Goal: Information Seeking & Learning: Learn about a topic

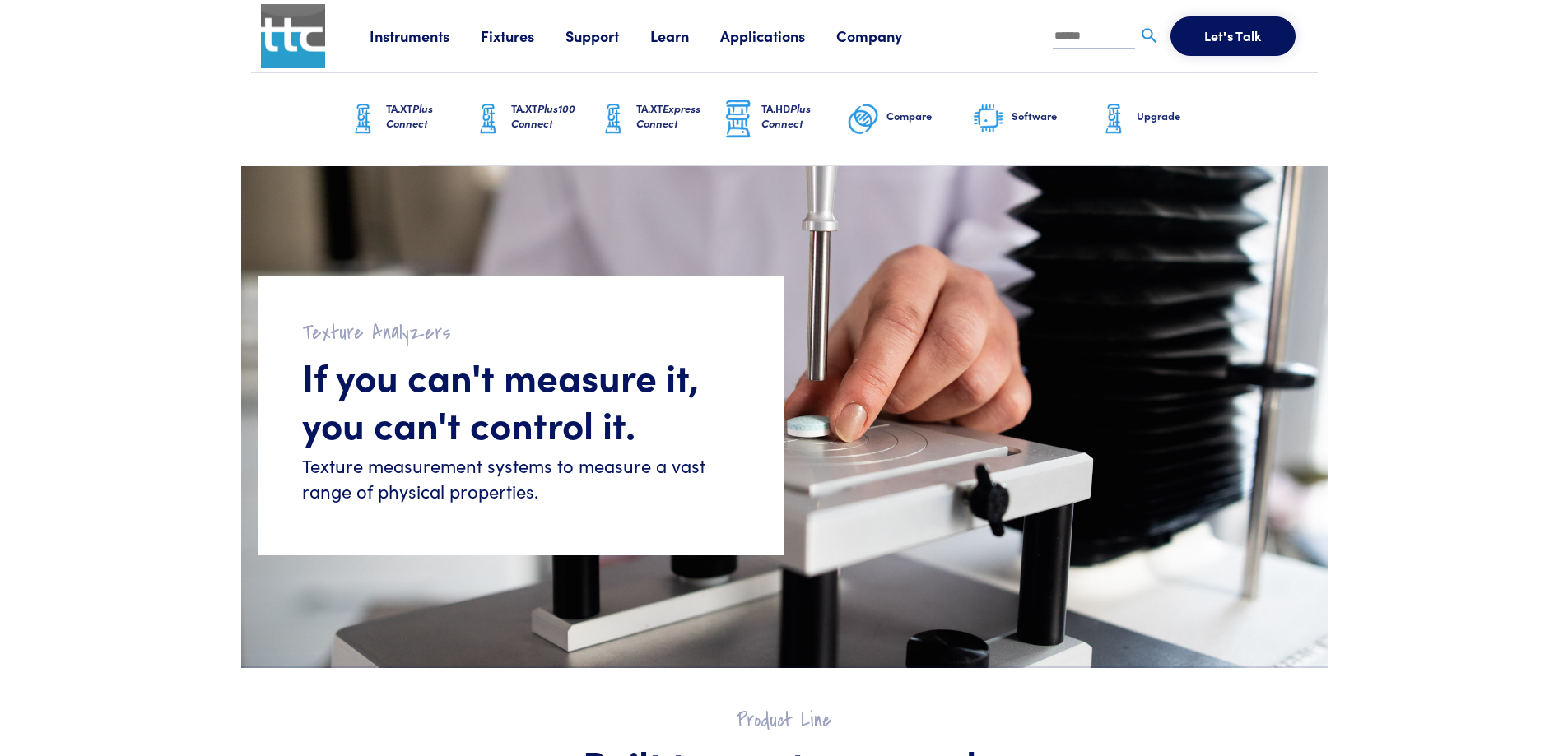
click at [423, 37] on link "Instruments" at bounding box center [425, 36] width 111 height 21
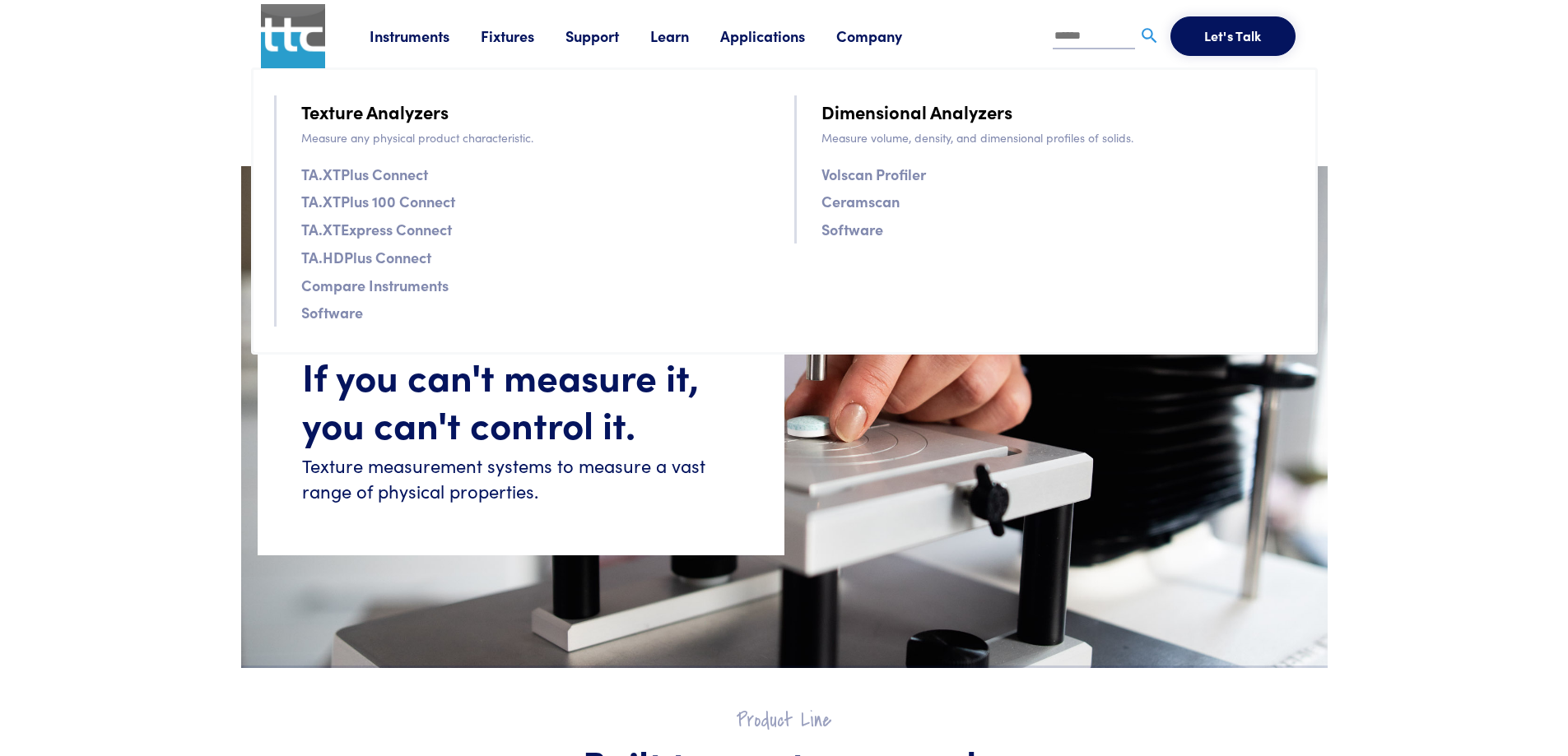
click at [522, 37] on link "Fixtures" at bounding box center [522, 36] width 85 height 21
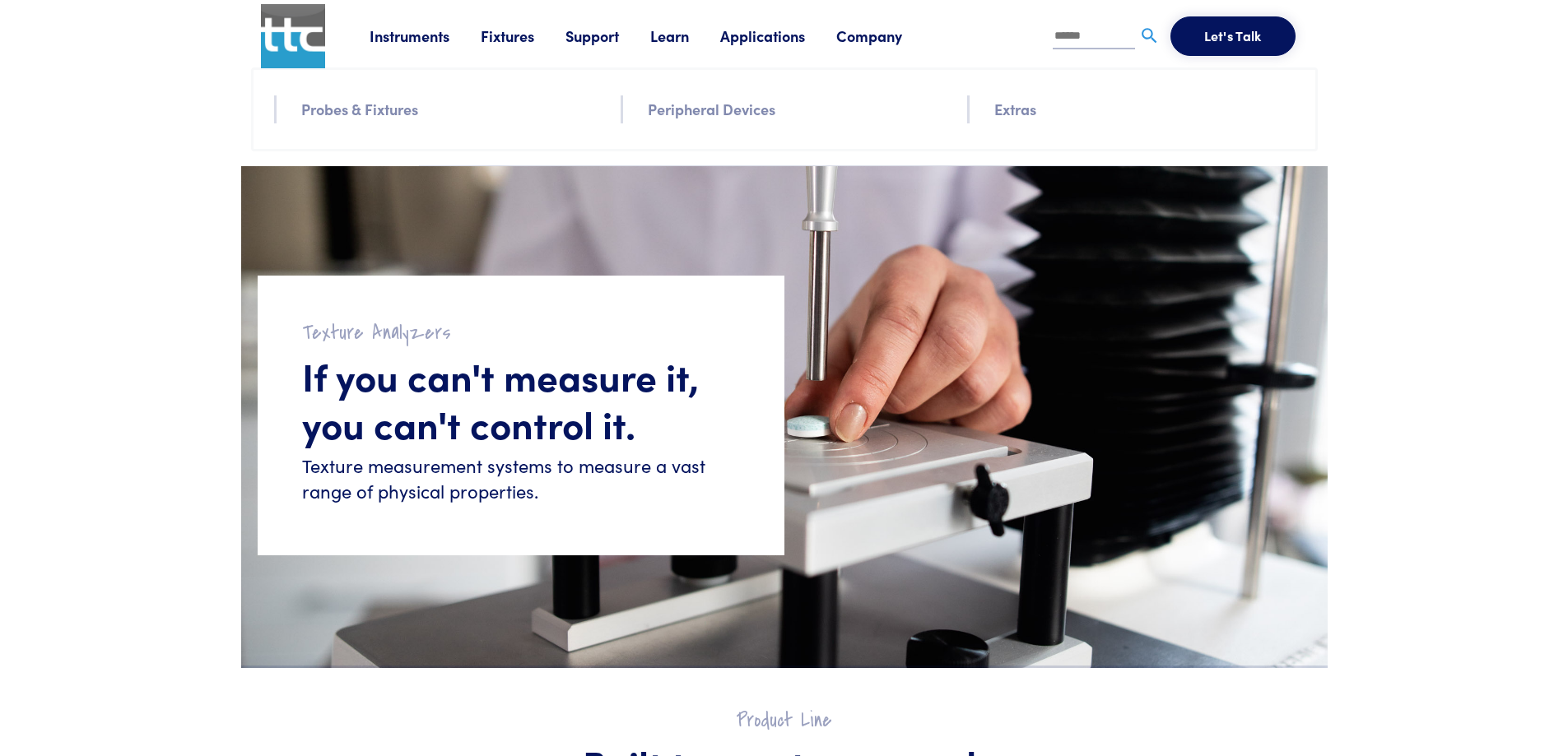
click at [380, 112] on link "Probes & Fixtures" at bounding box center [359, 109] width 117 height 24
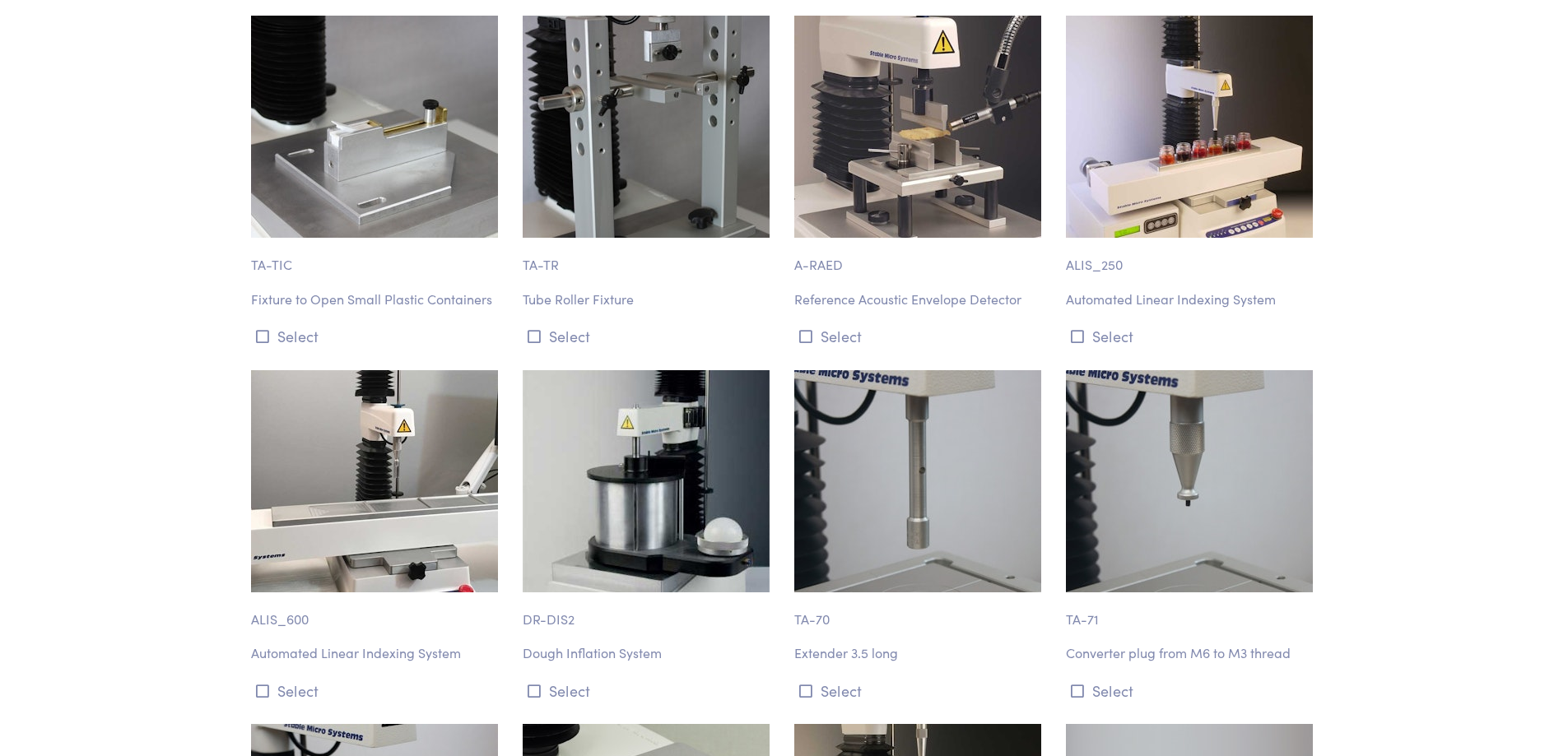
scroll to position [16041, 0]
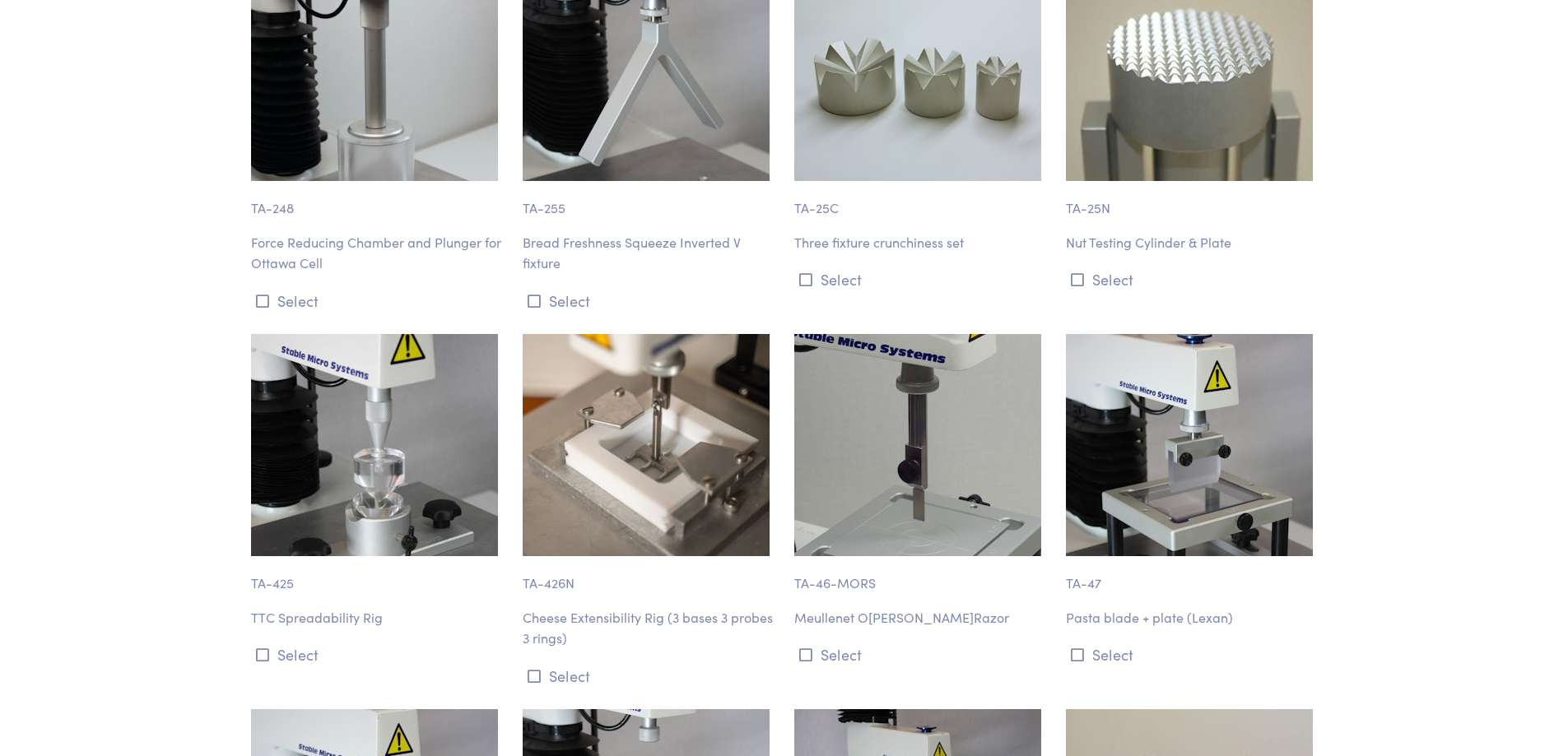
click at [329, 607] on p "TTC Spreadability Rig" at bounding box center [377, 618] width 252 height 21
click at [260, 647] on icon at bounding box center [263, 654] width 13 height 15
click at [347, 361] on img at bounding box center [374, 444] width 246 height 222
click at [400, 334] on img at bounding box center [374, 444] width 246 height 222
click at [375, 641] on button "Select" at bounding box center [377, 654] width 252 height 27
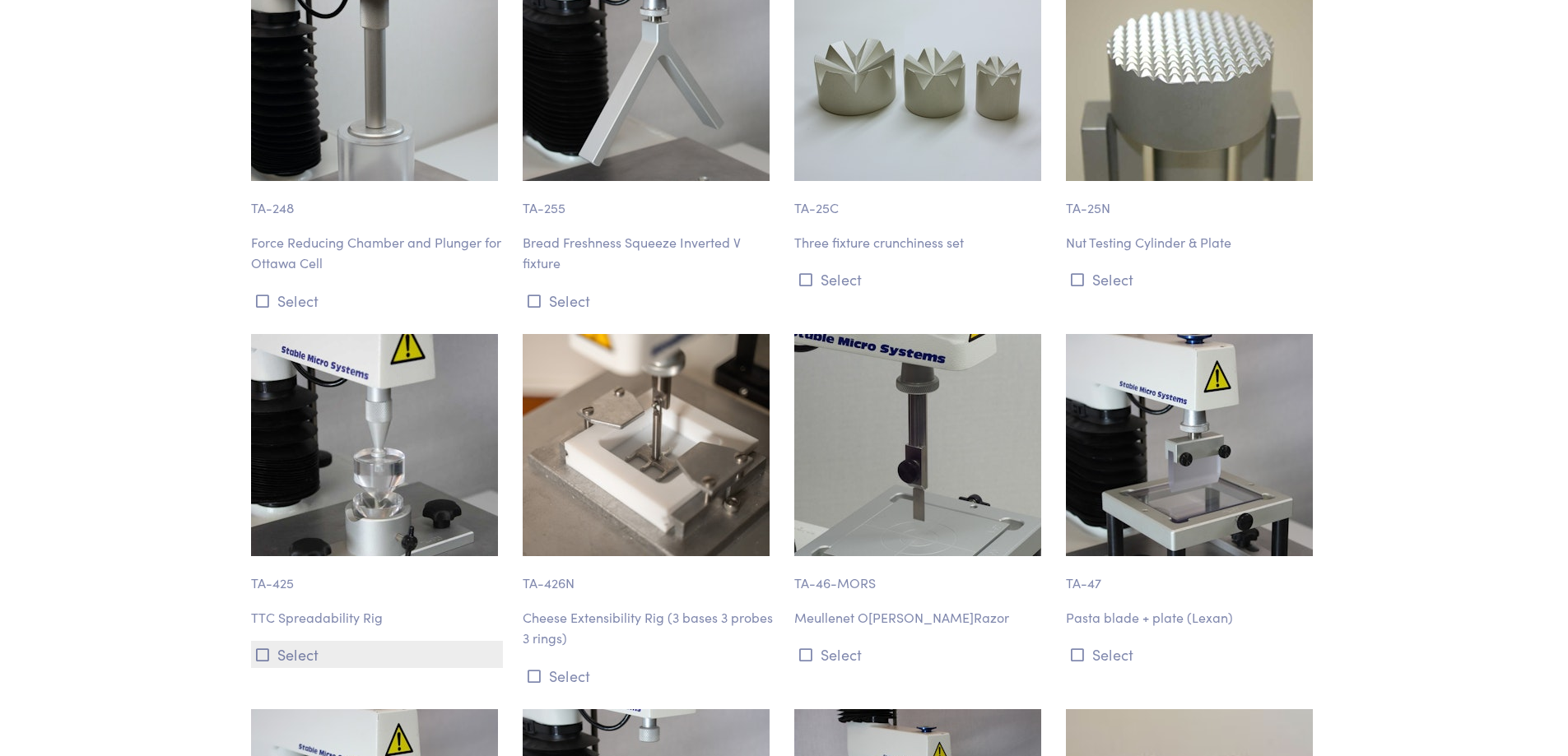
click at [273, 641] on button "Select" at bounding box center [377, 654] width 252 height 27
click at [276, 641] on button "Select" at bounding box center [377, 654] width 252 height 27
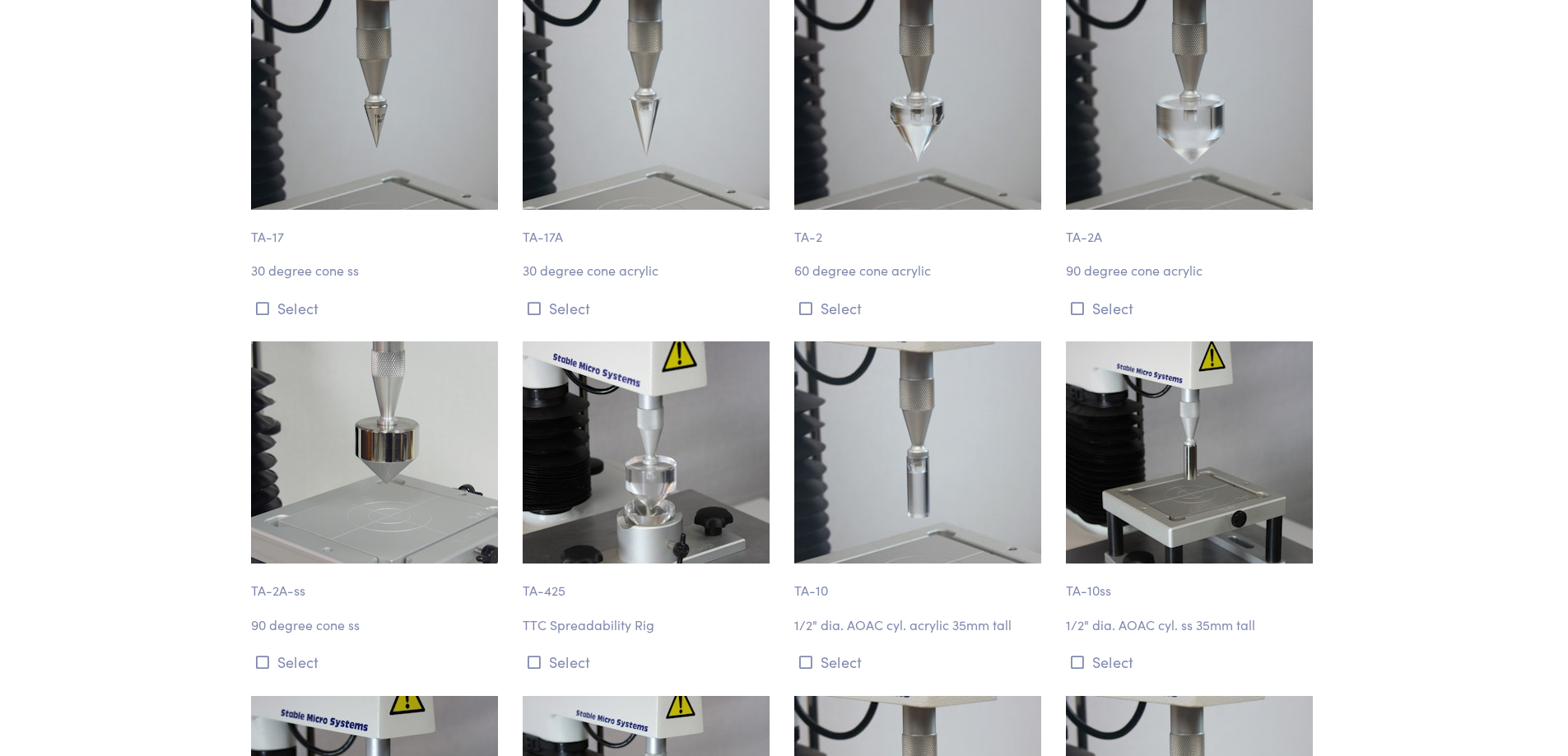
scroll to position [137, 0]
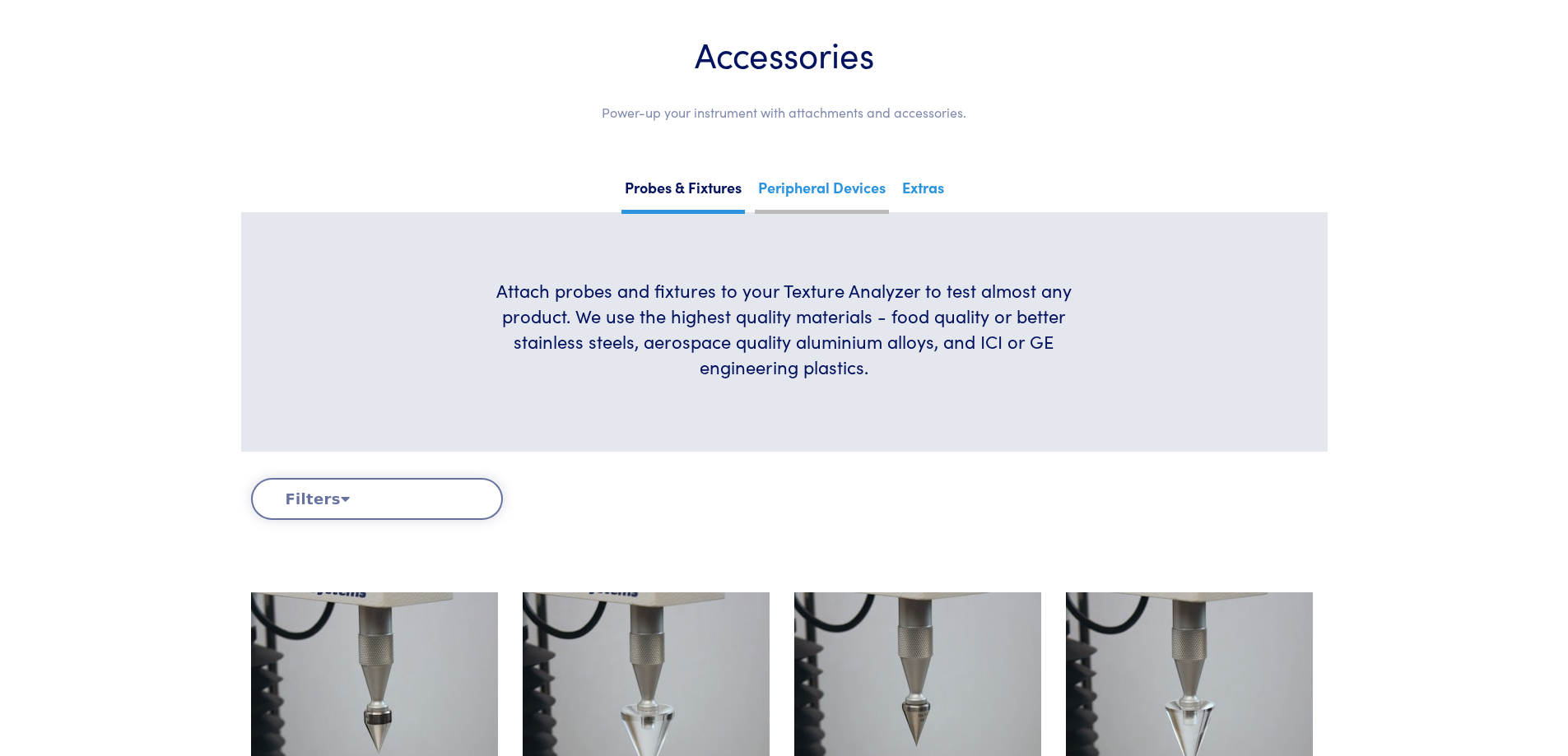
click at [846, 187] on link "Peripheral Devices" at bounding box center [822, 193] width 134 height 40
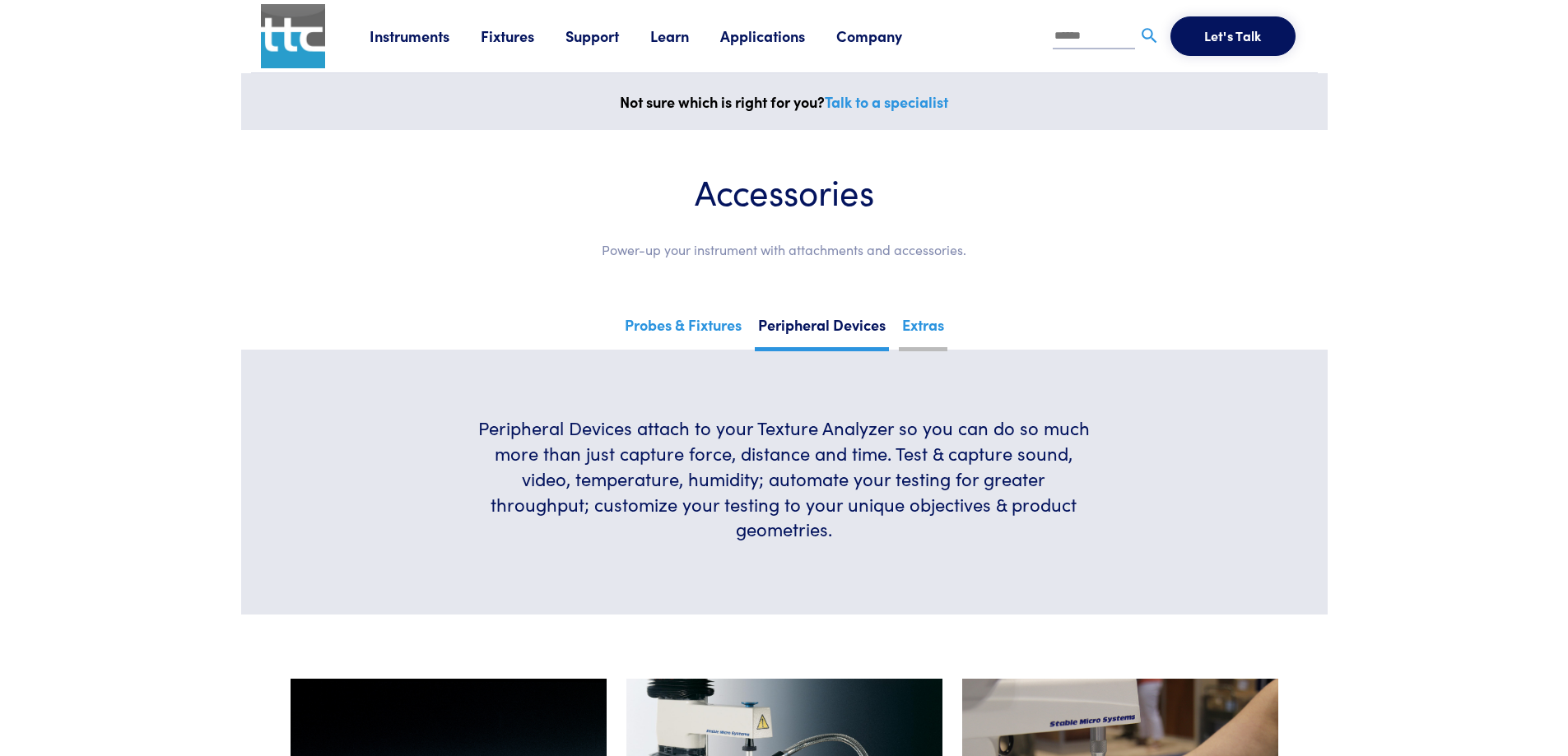
click at [930, 322] on link "Extras" at bounding box center [922, 330] width 48 height 40
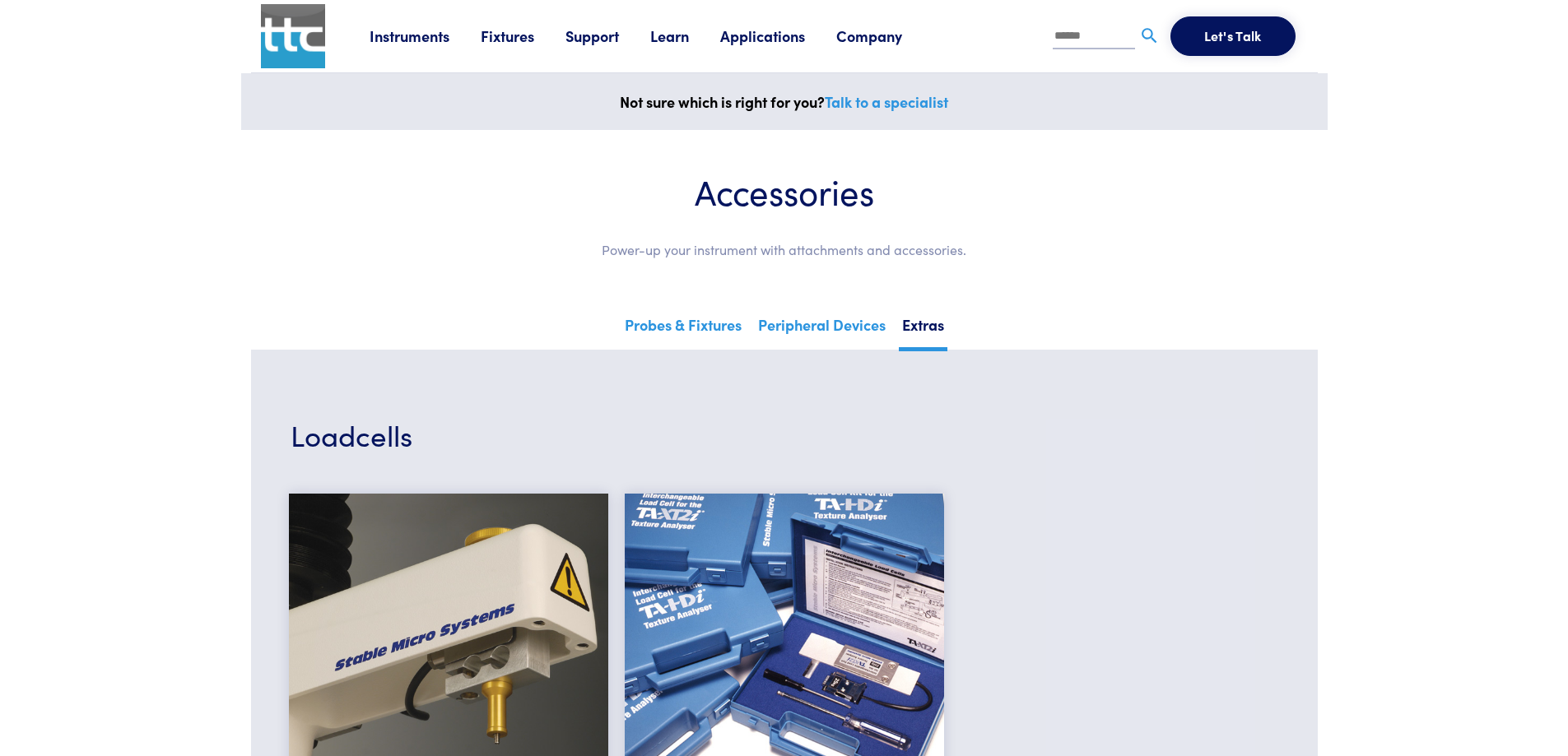
click at [742, 33] on link "Applications" at bounding box center [778, 36] width 116 height 21
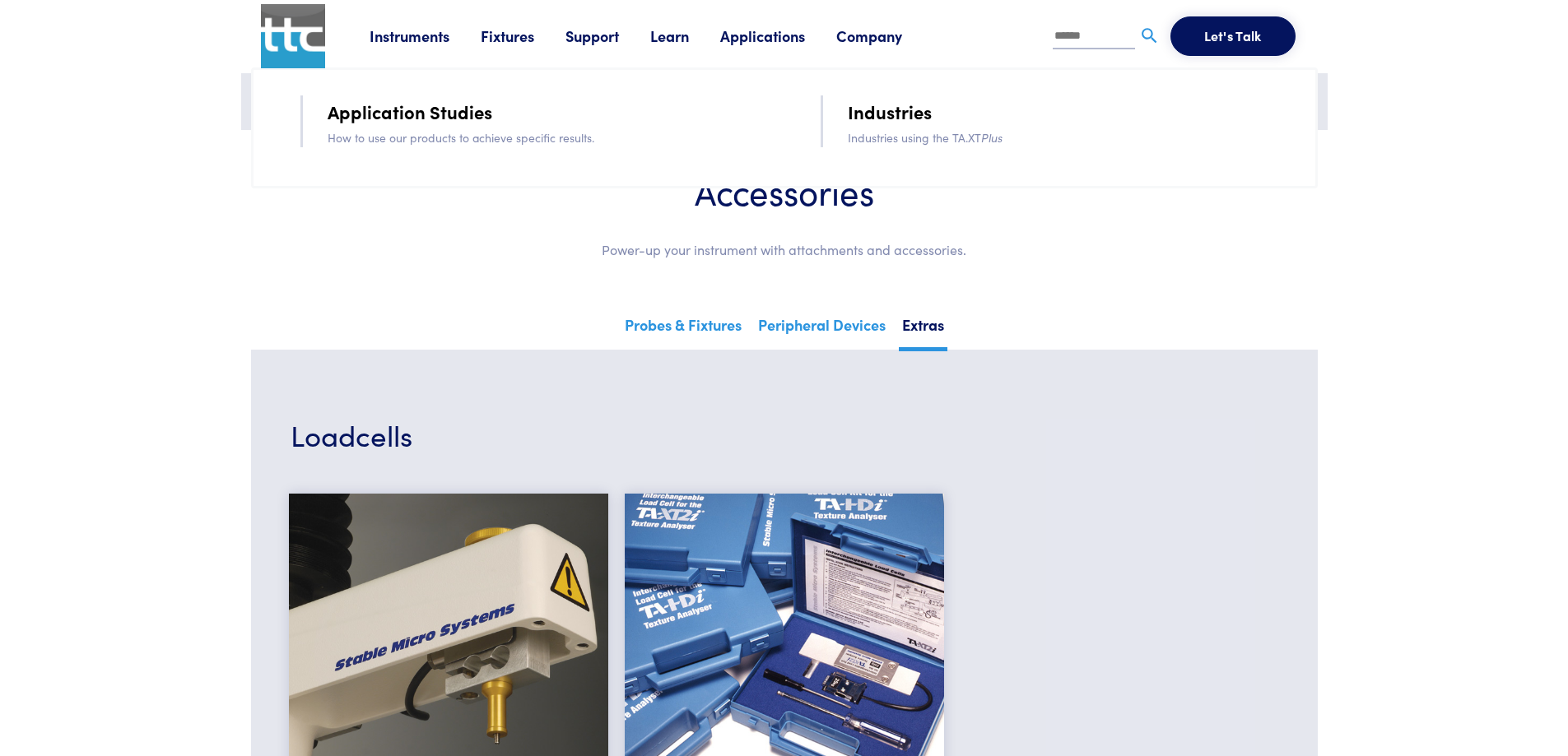
click at [411, 126] on li "Application Studies" at bounding box center [551, 112] width 446 height 33
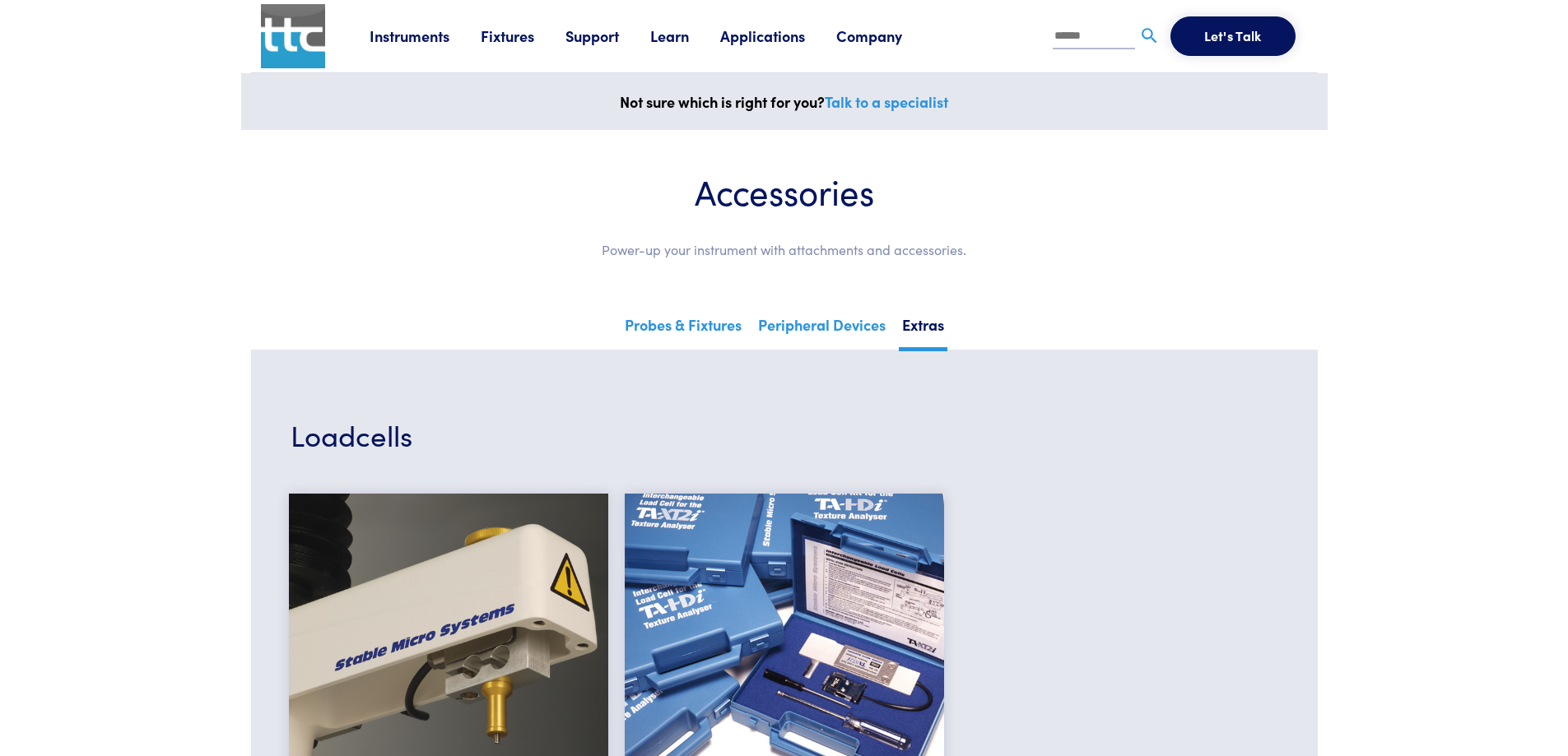
click at [787, 34] on link "Applications" at bounding box center [778, 36] width 116 height 21
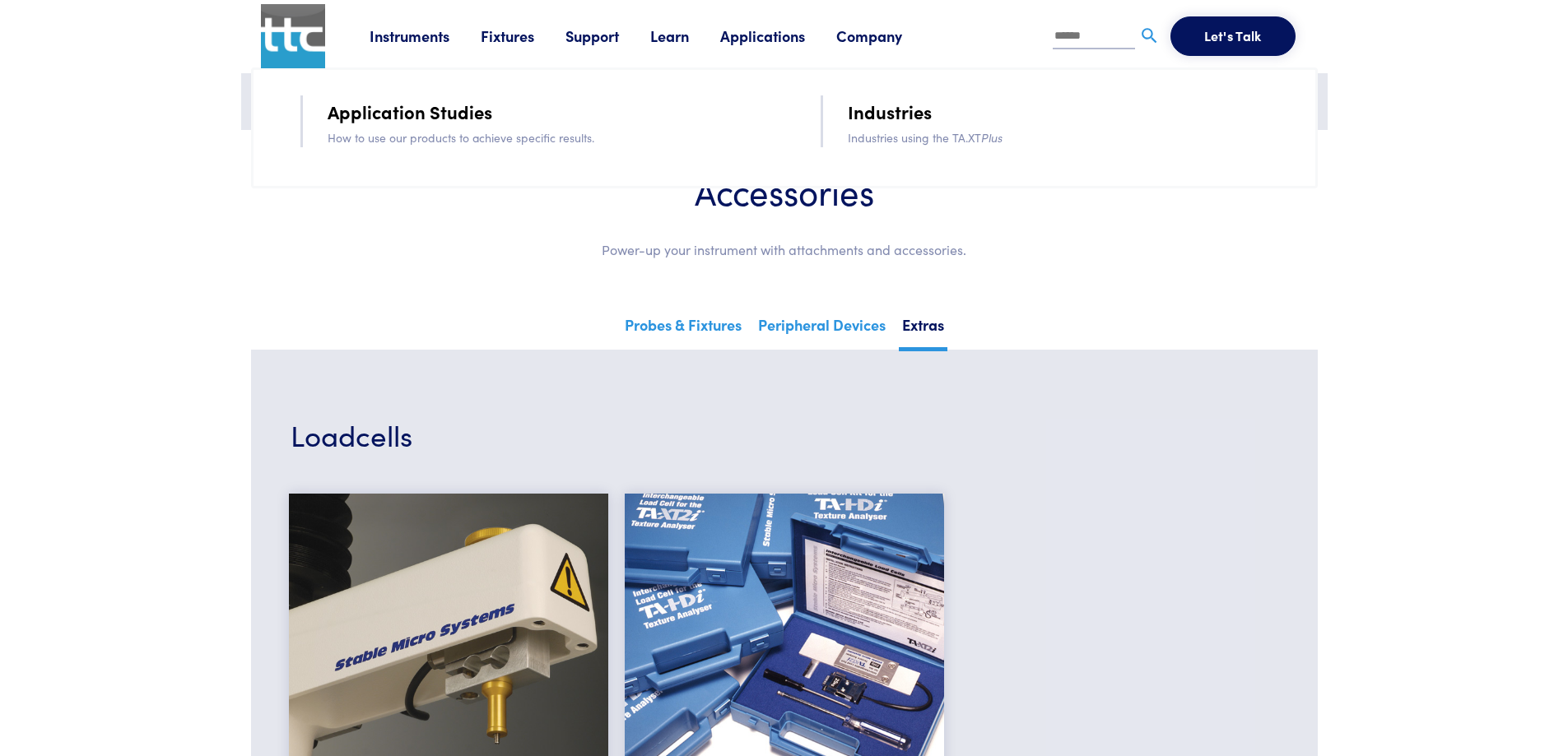
click at [463, 109] on link "Application Studies" at bounding box center [410, 112] width 164 height 29
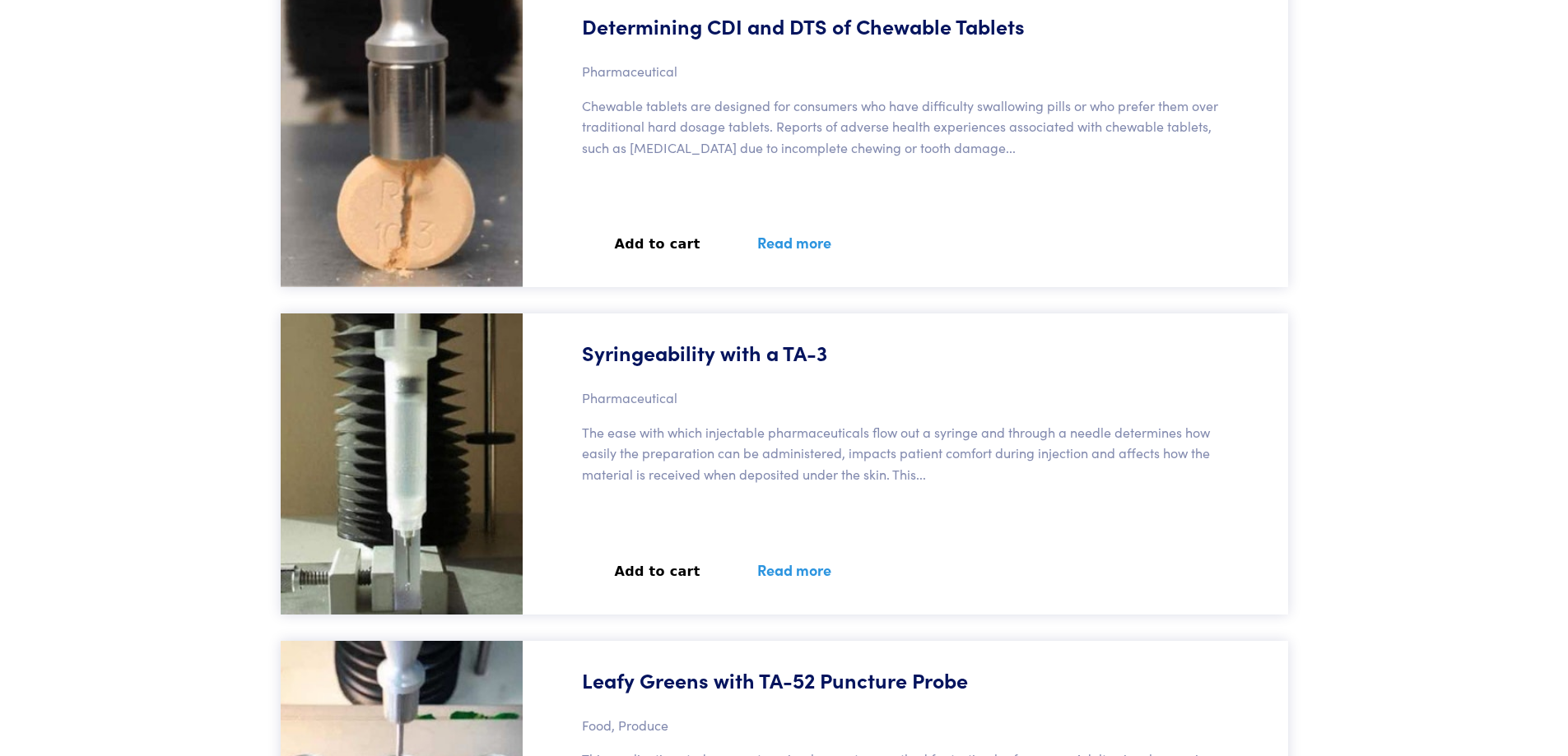
scroll to position [8775, 0]
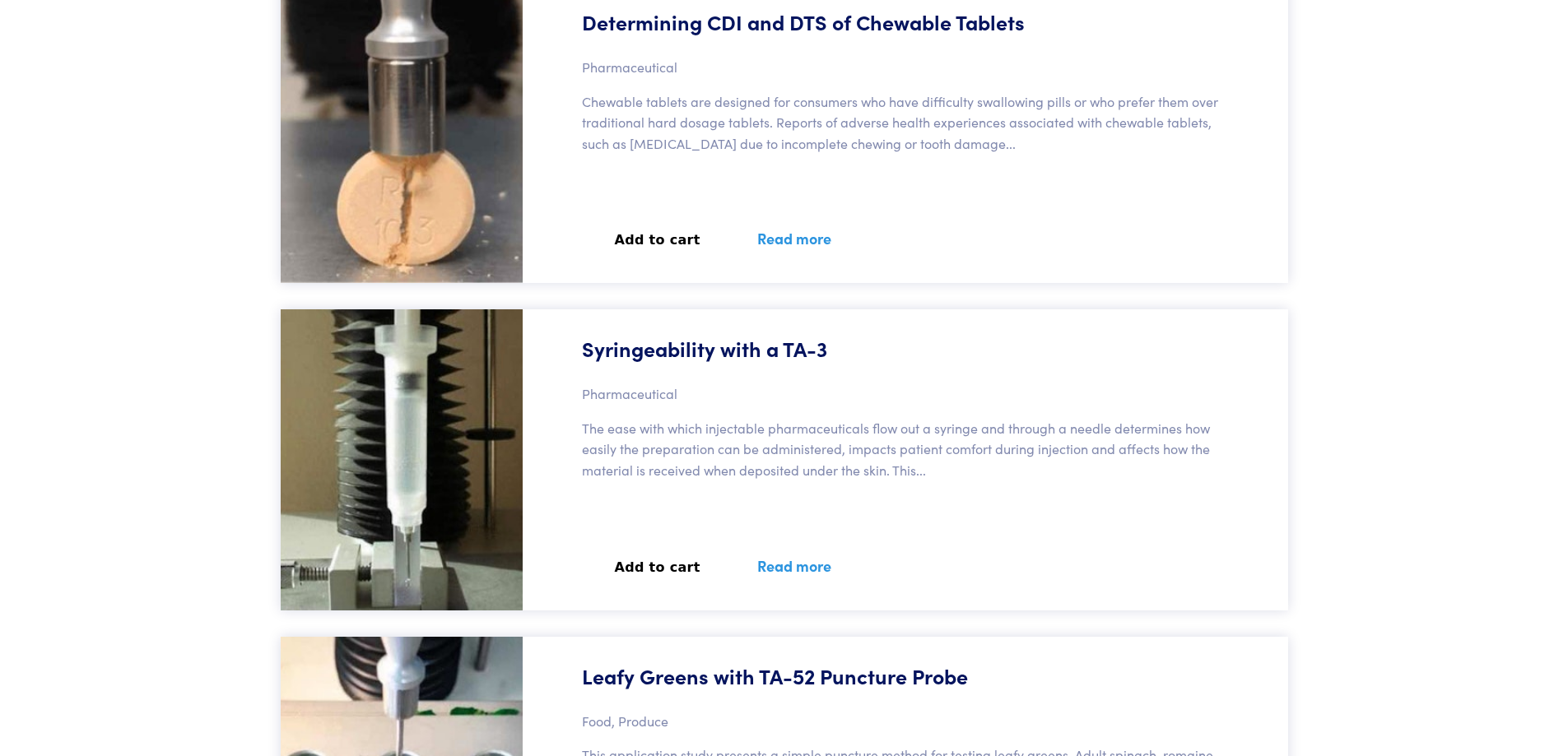
click at [781, 561] on link "Read more" at bounding box center [794, 565] width 113 height 60
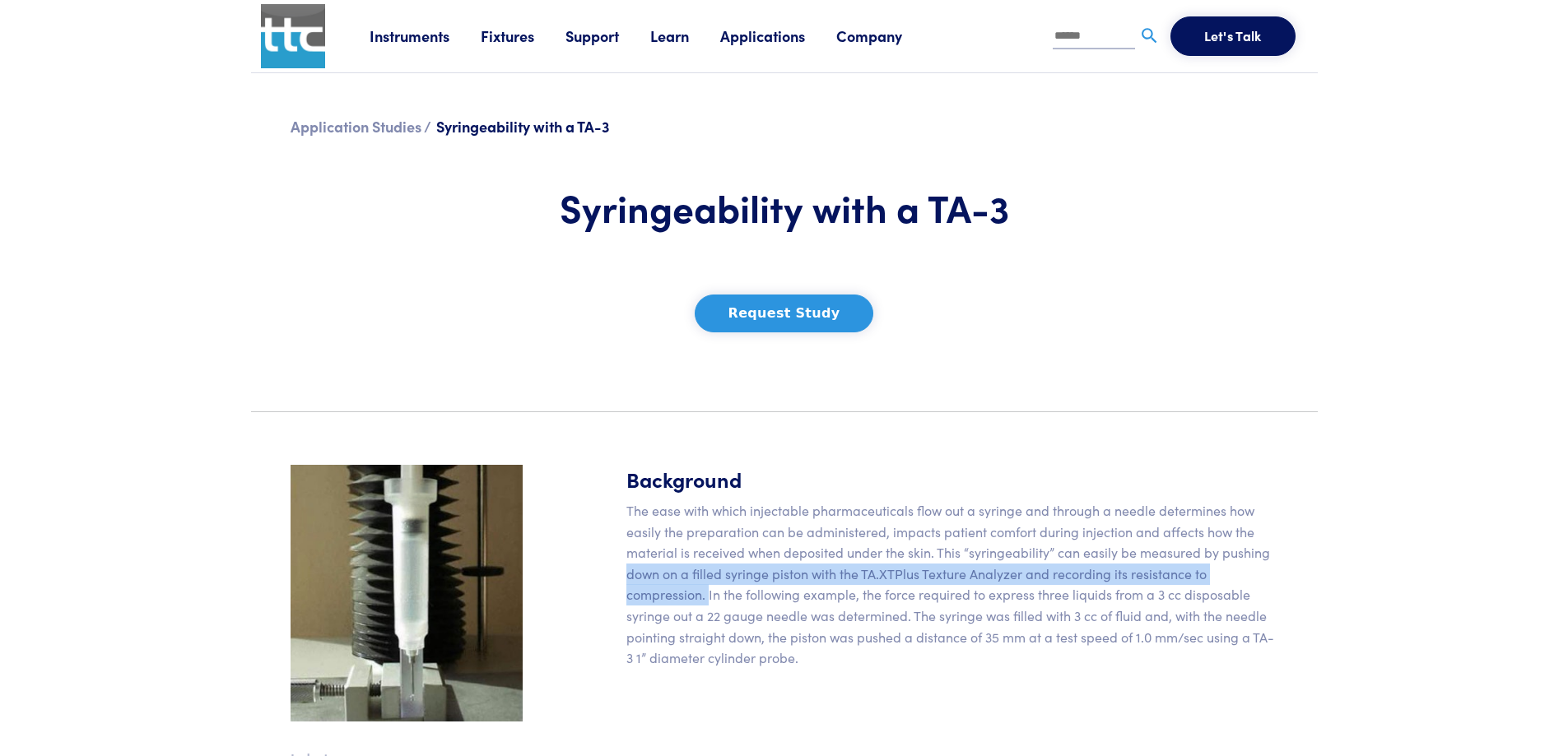
drag, startPoint x: 621, startPoint y: 574, endPoint x: 707, endPoint y: 596, distance: 88.8
click at [707, 596] on div "Background The ease with which injectable pharmaceuticals flow out a syringe an…" at bounding box center [952, 677] width 671 height 426
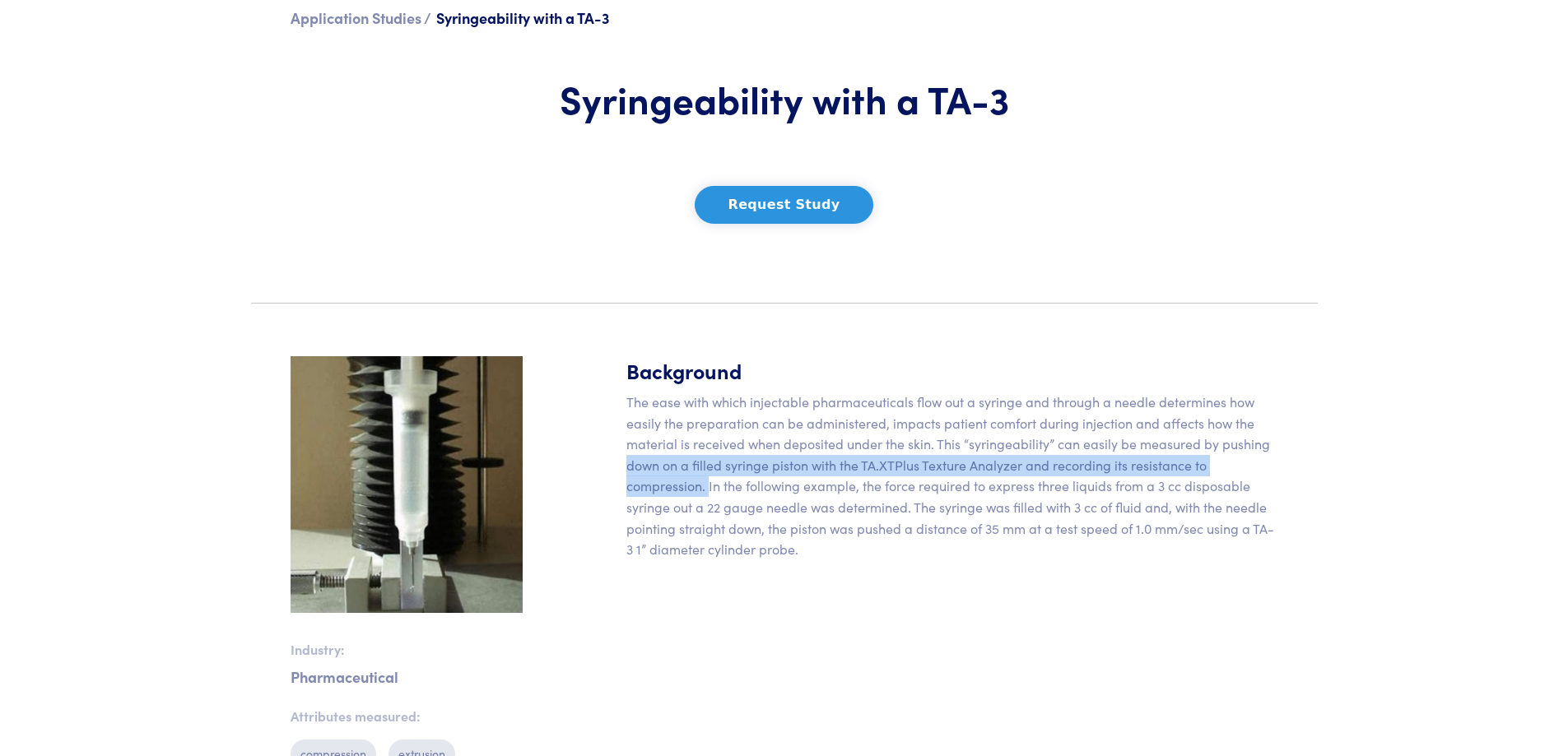
scroll to position [274, 0]
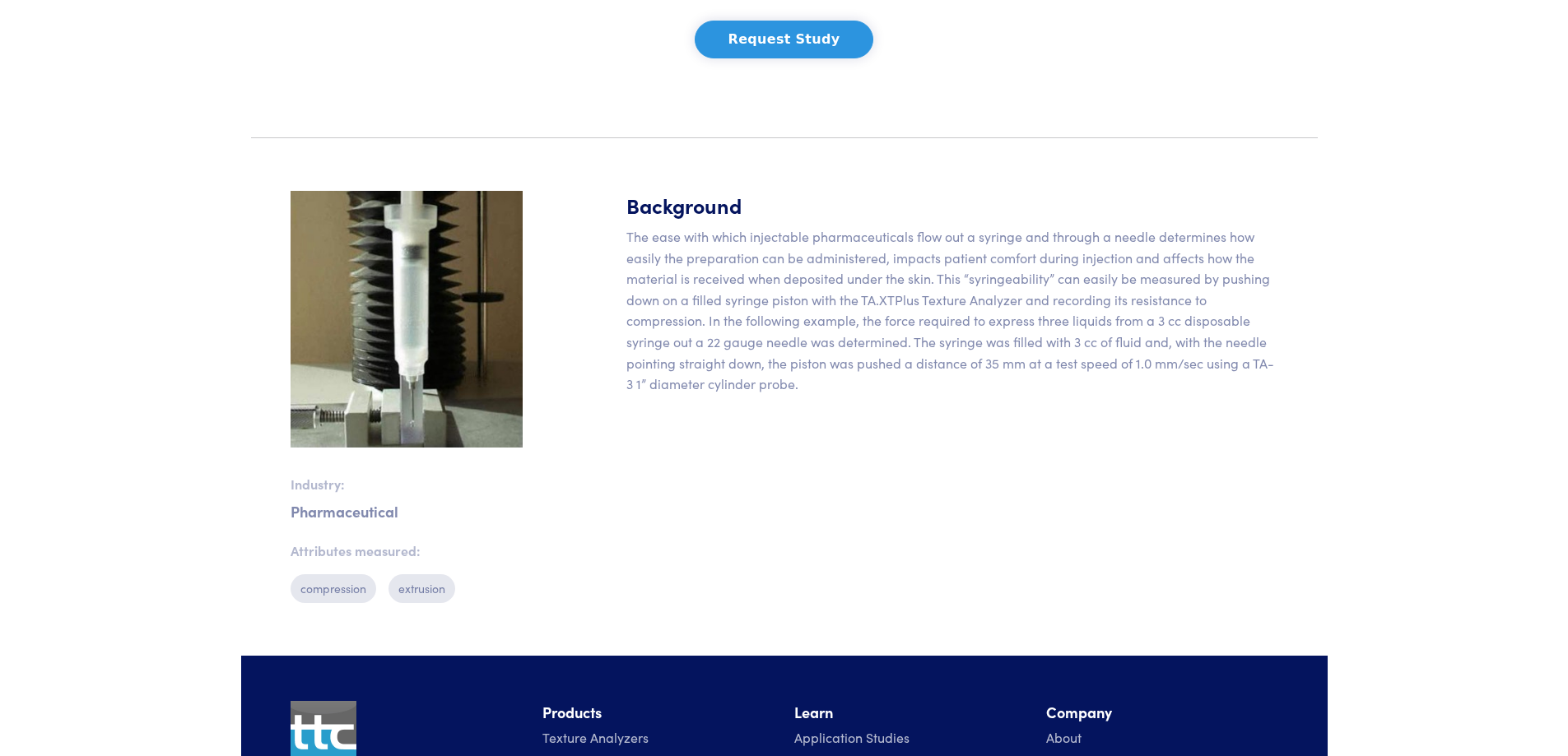
click at [750, 331] on p "The ease with which injectable pharmaceuticals flow out a syringe and through a…" at bounding box center [952, 310] width 652 height 169
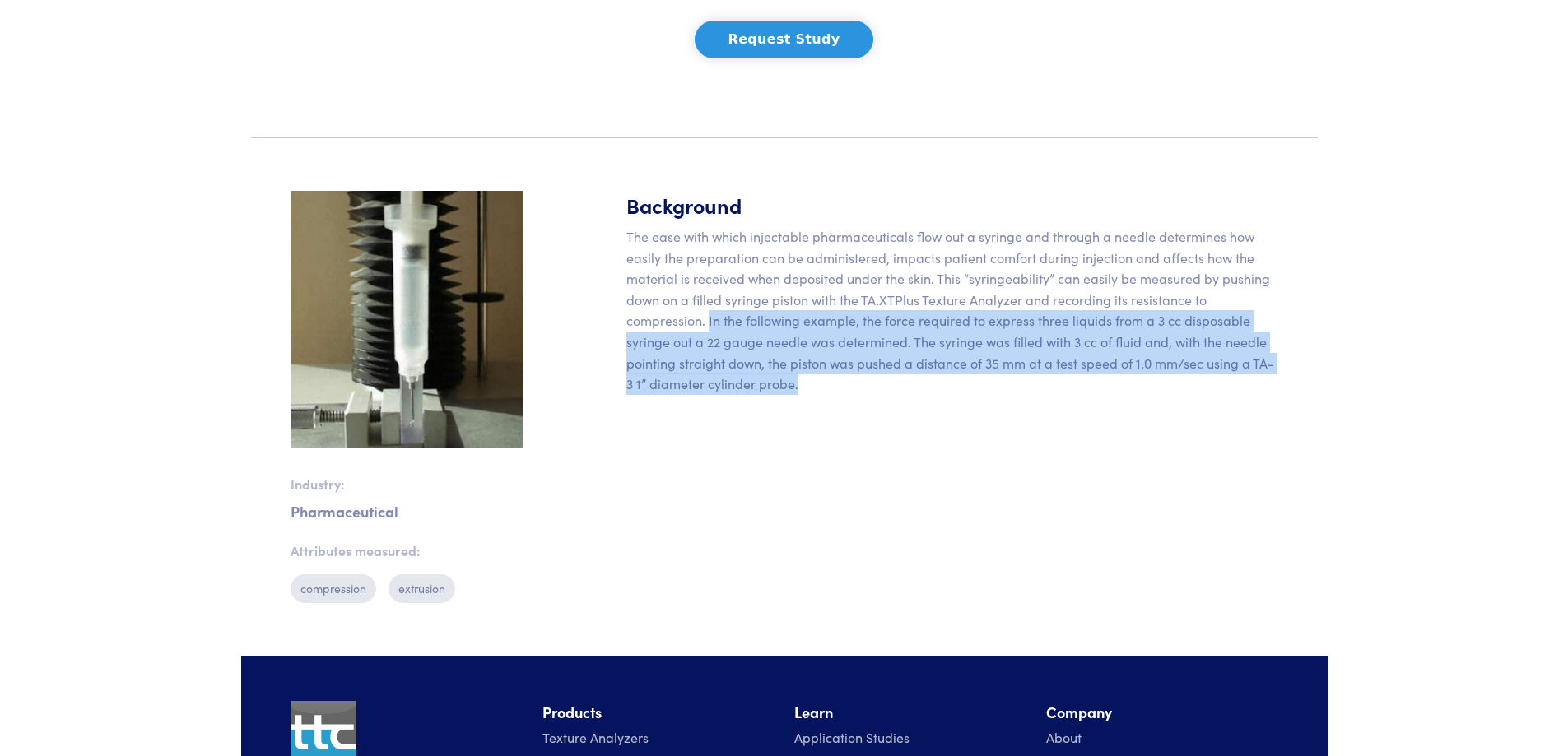
drag, startPoint x: 709, startPoint y: 322, endPoint x: 1213, endPoint y: 377, distance: 507.0
click at [1213, 377] on p "The ease with which injectable pharmaceuticals flow out a syringe and through a…" at bounding box center [952, 310] width 652 height 169
click at [855, 413] on div "Background The ease with which injectable pharmaceuticals flow out a syringe an…" at bounding box center [952, 403] width 671 height 426
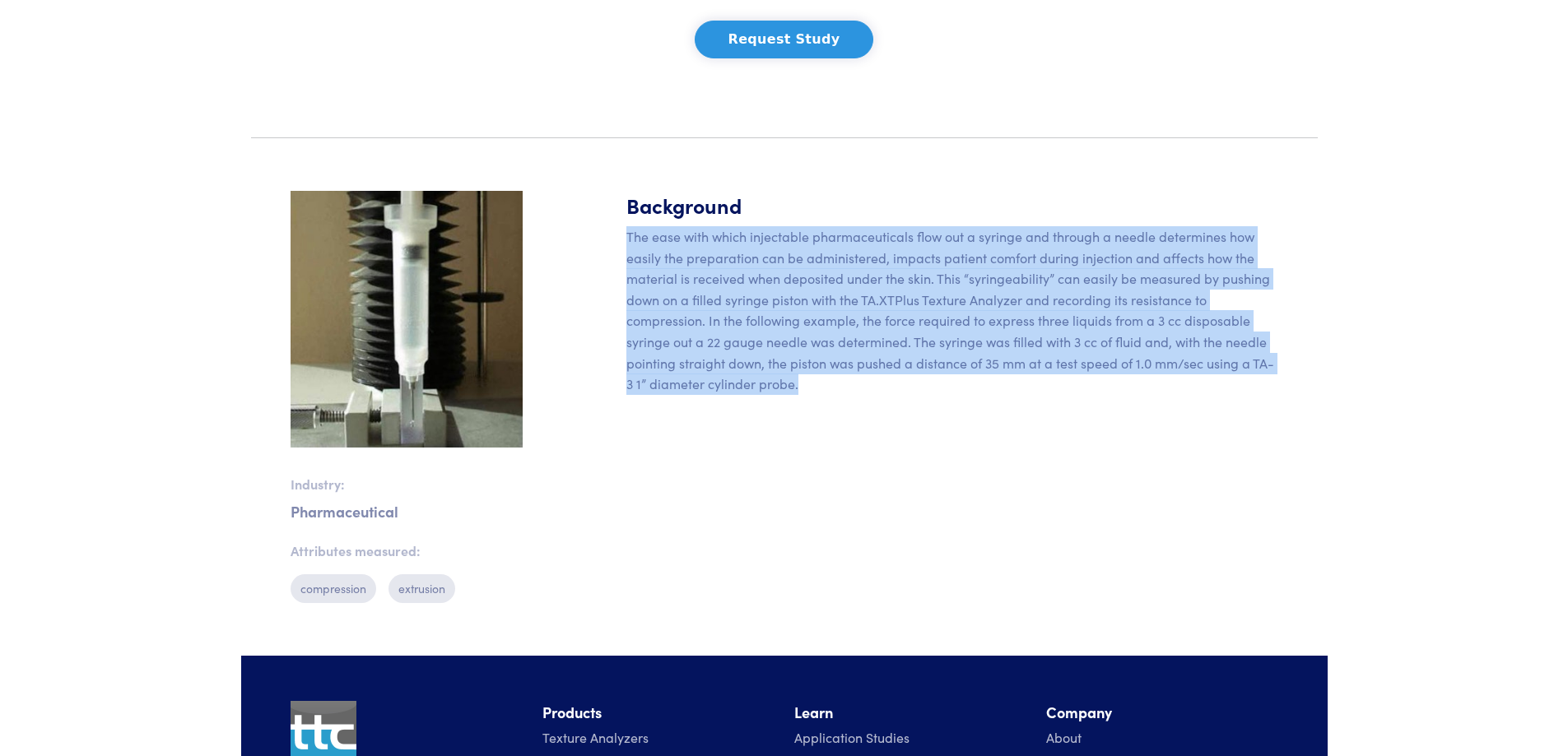
drag, startPoint x: 617, startPoint y: 243, endPoint x: 1005, endPoint y: 393, distance: 416.0
click at [1005, 393] on div "Background The ease with which injectable pharmaceuticals flow out a syringe an…" at bounding box center [952, 403] width 671 height 426
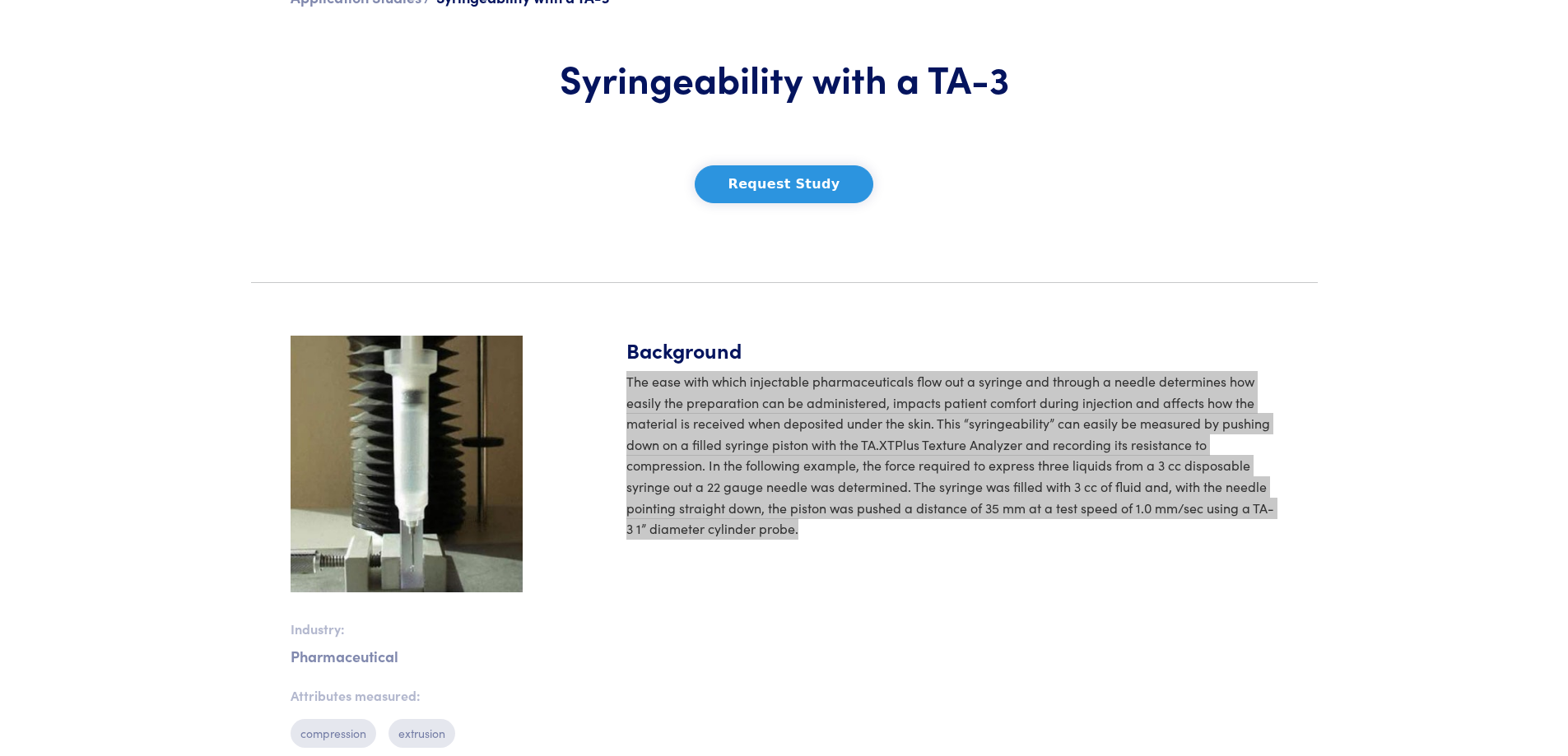
scroll to position [0, 0]
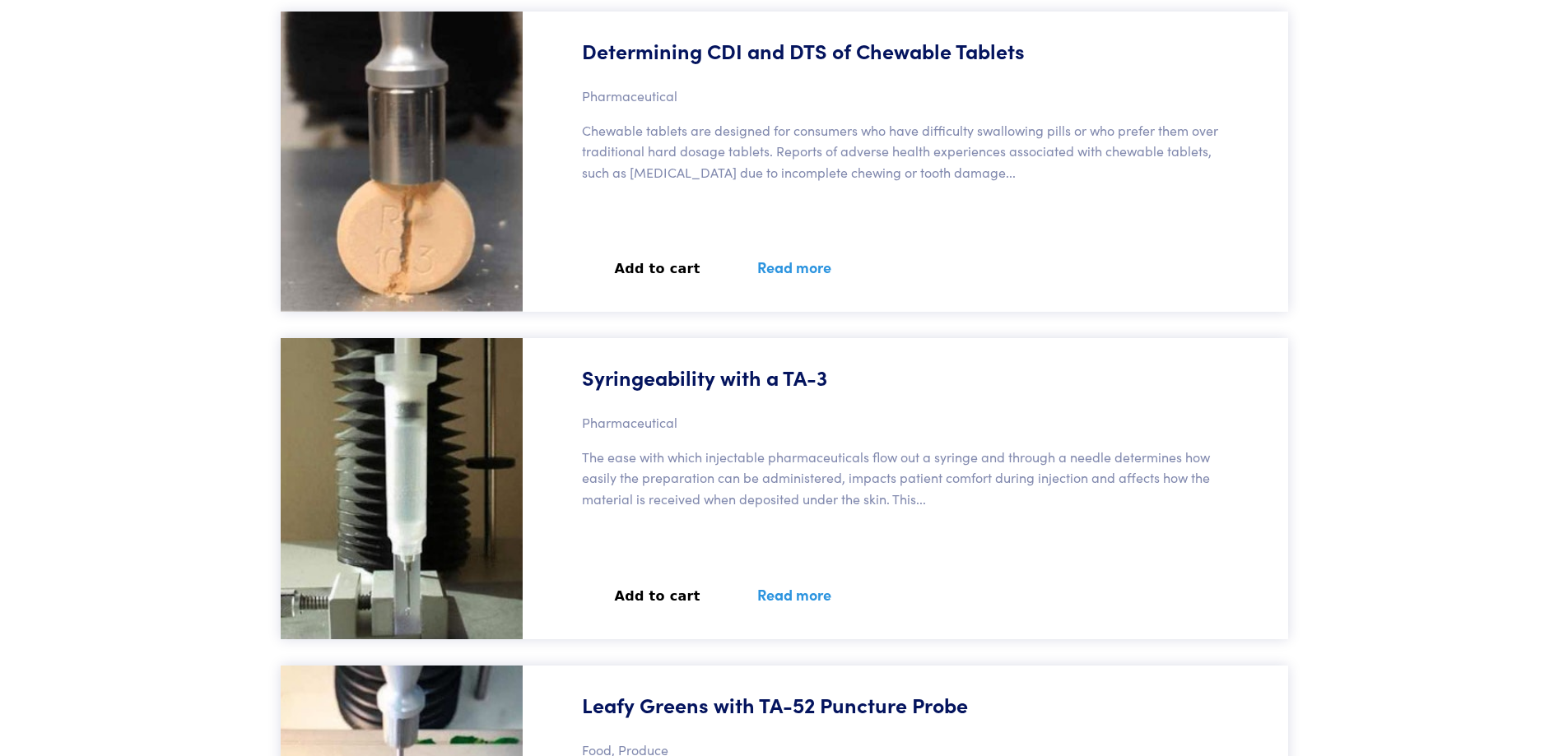
scroll to position [60414, 0]
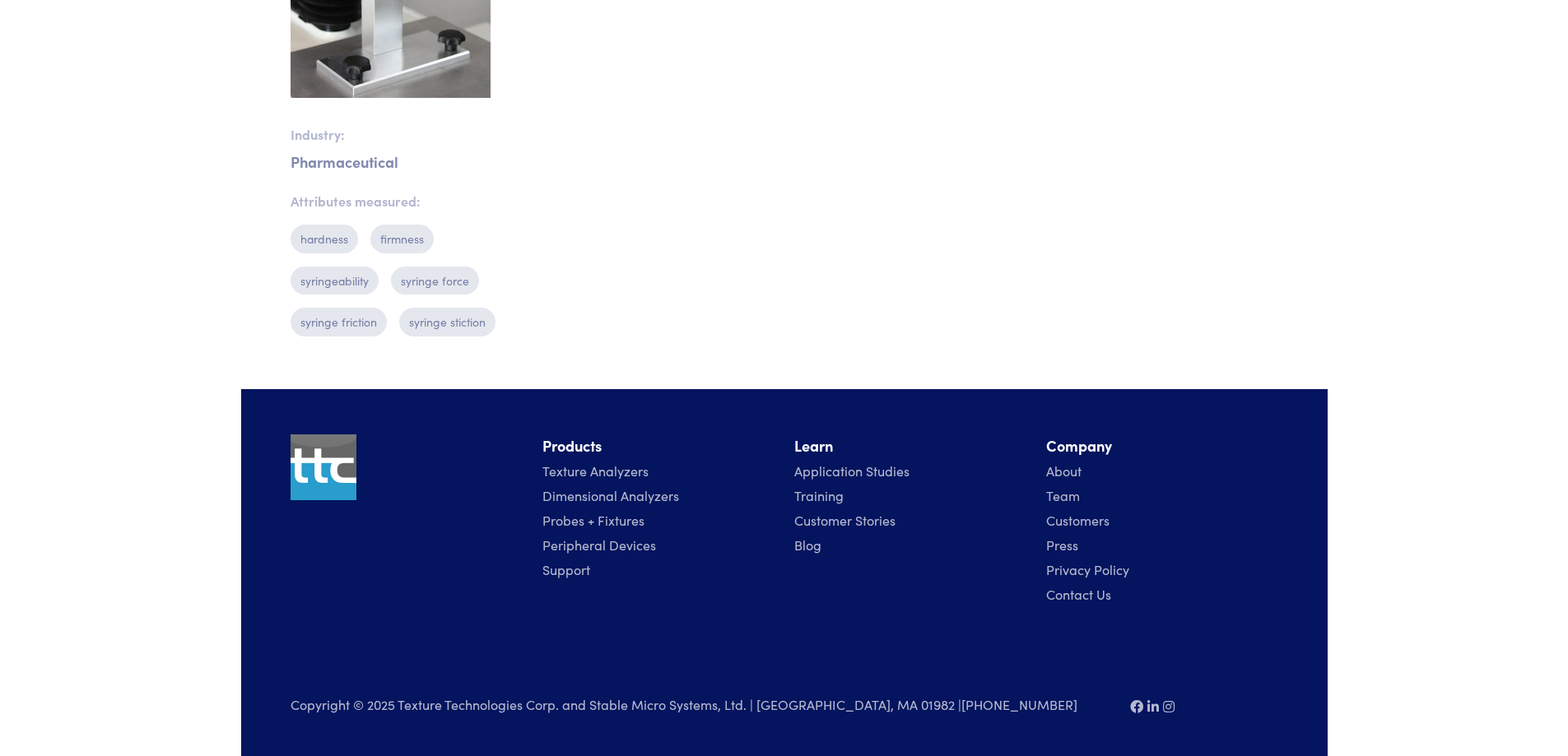
scroll to position [256, 0]
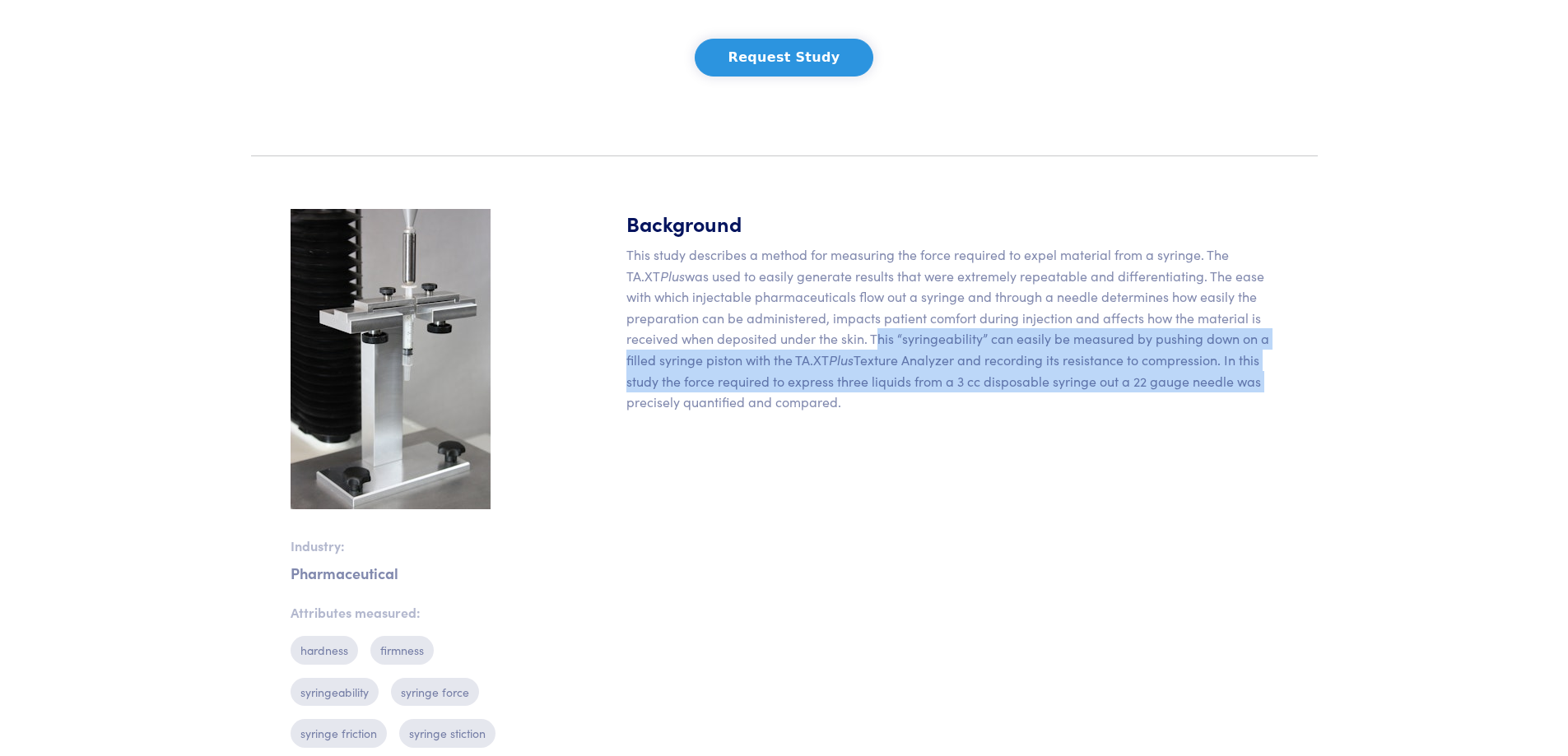
drag, startPoint x: 872, startPoint y: 340, endPoint x: 1271, endPoint y: 373, distance: 400.4
click at [1271, 373] on p "This study describes a method for measuring the force required to expel materia…" at bounding box center [952, 328] width 652 height 169
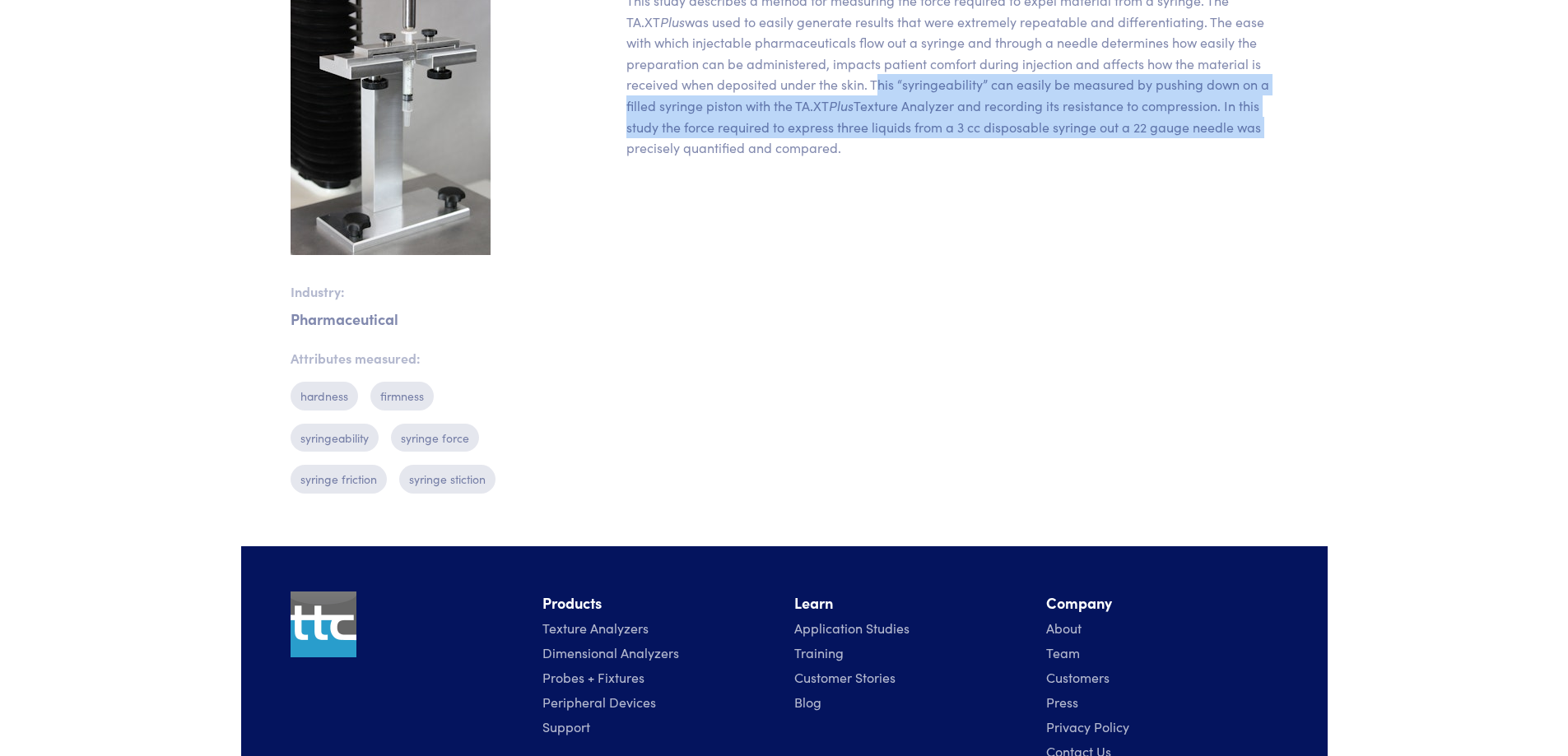
scroll to position [530, 0]
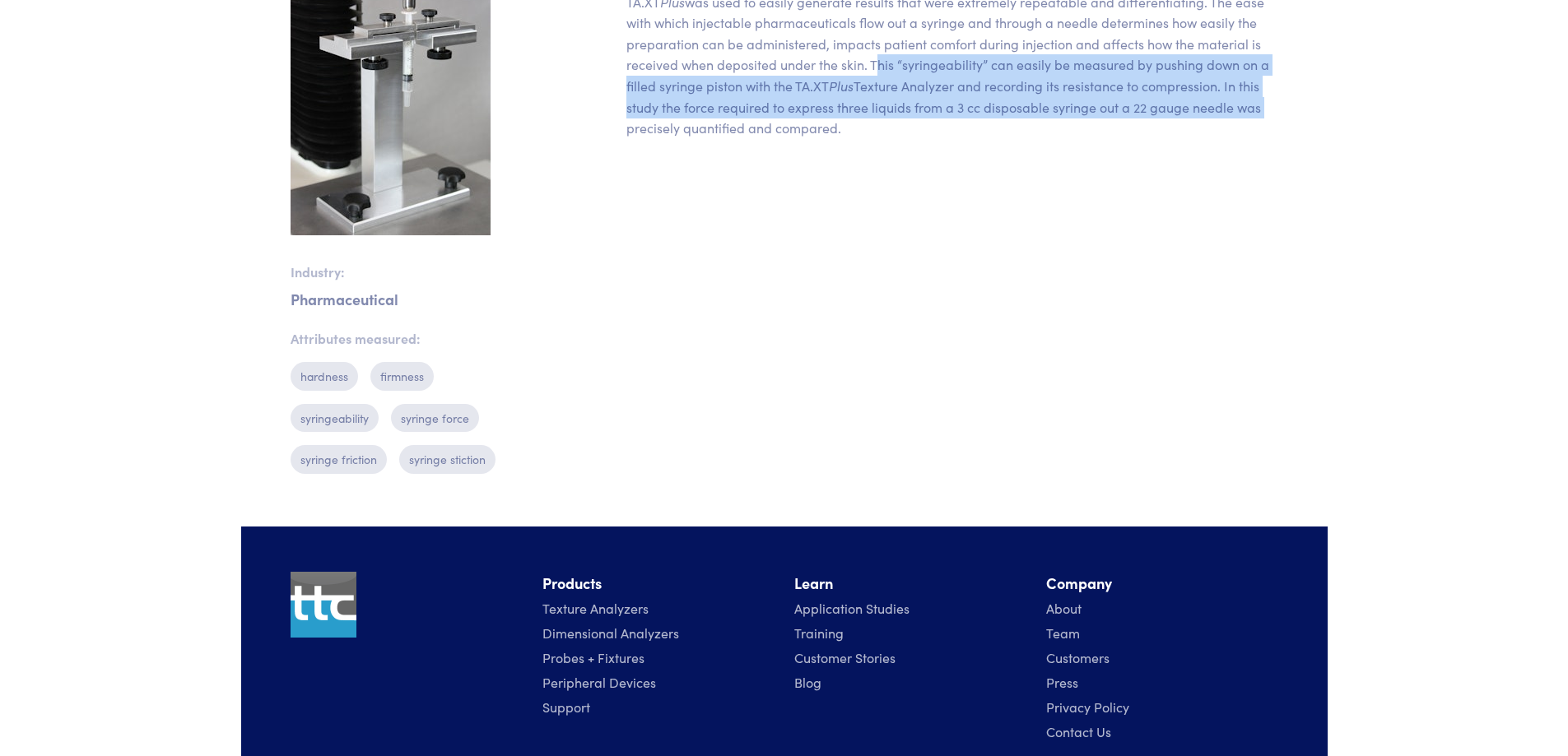
click at [1161, 115] on p "This study describes a method for measuring the force required to expel materia…" at bounding box center [952, 54] width 652 height 169
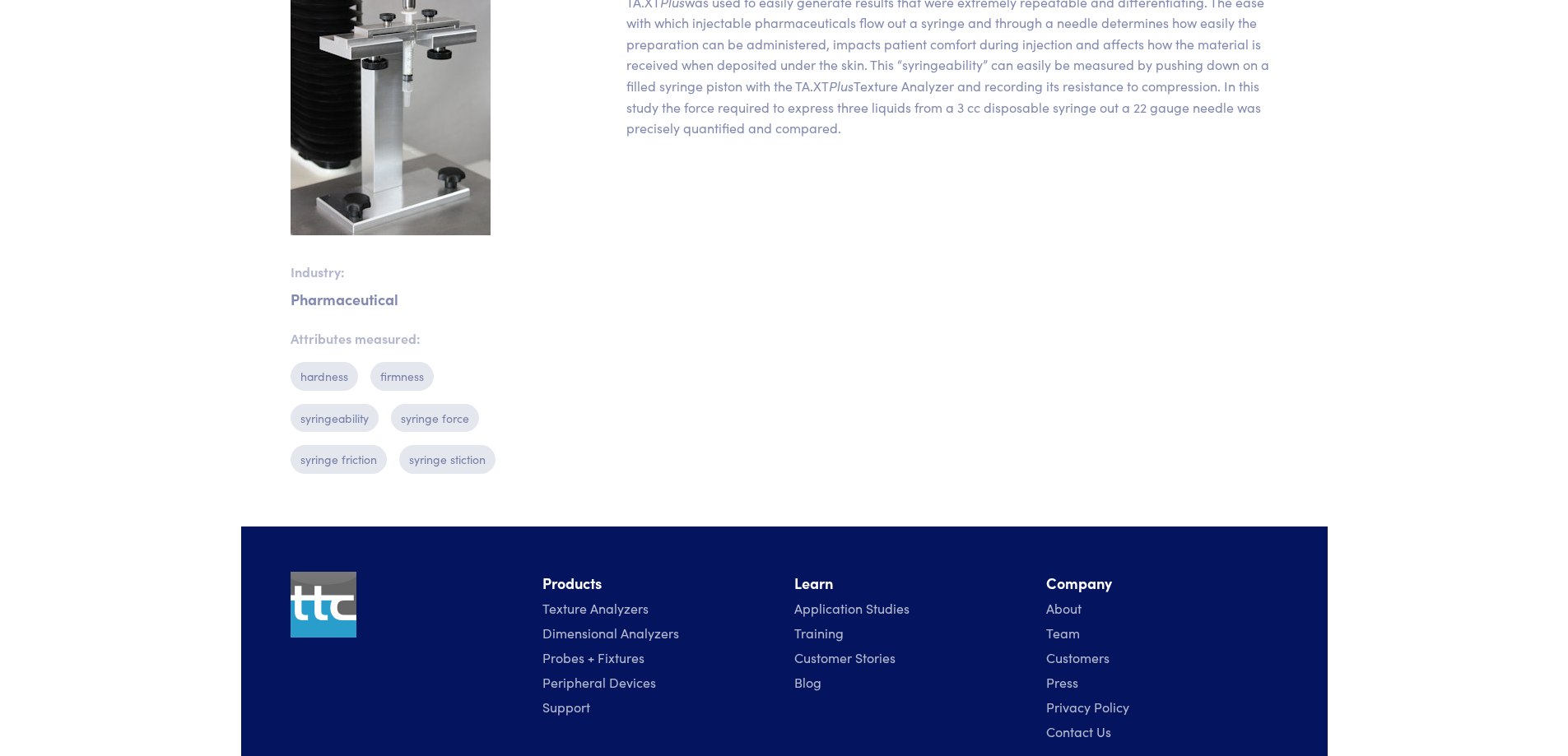
click at [1187, 152] on div "Background This study describes a method for measuring the force required to ex…" at bounding box center [952, 211] width 671 height 552
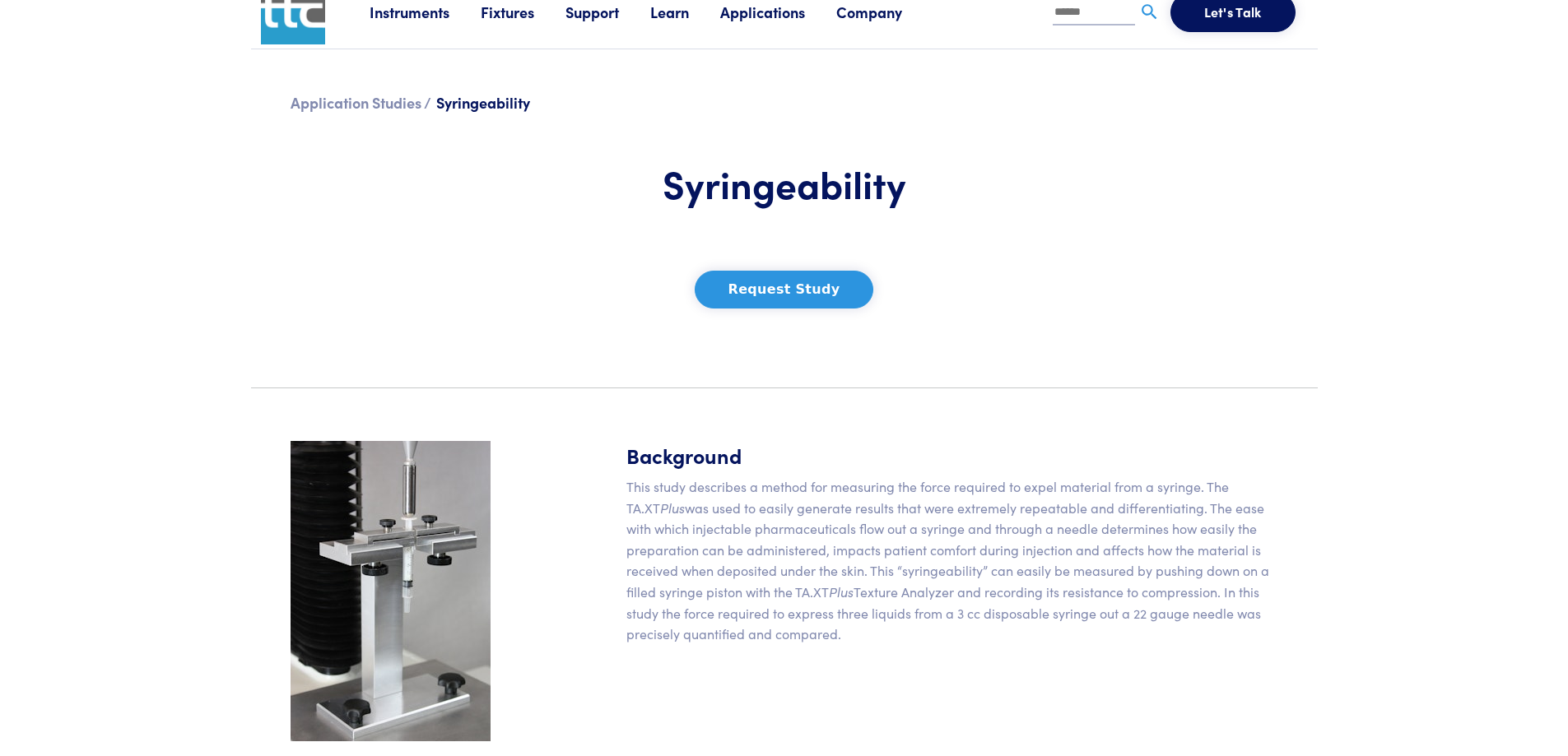
scroll to position [0, 0]
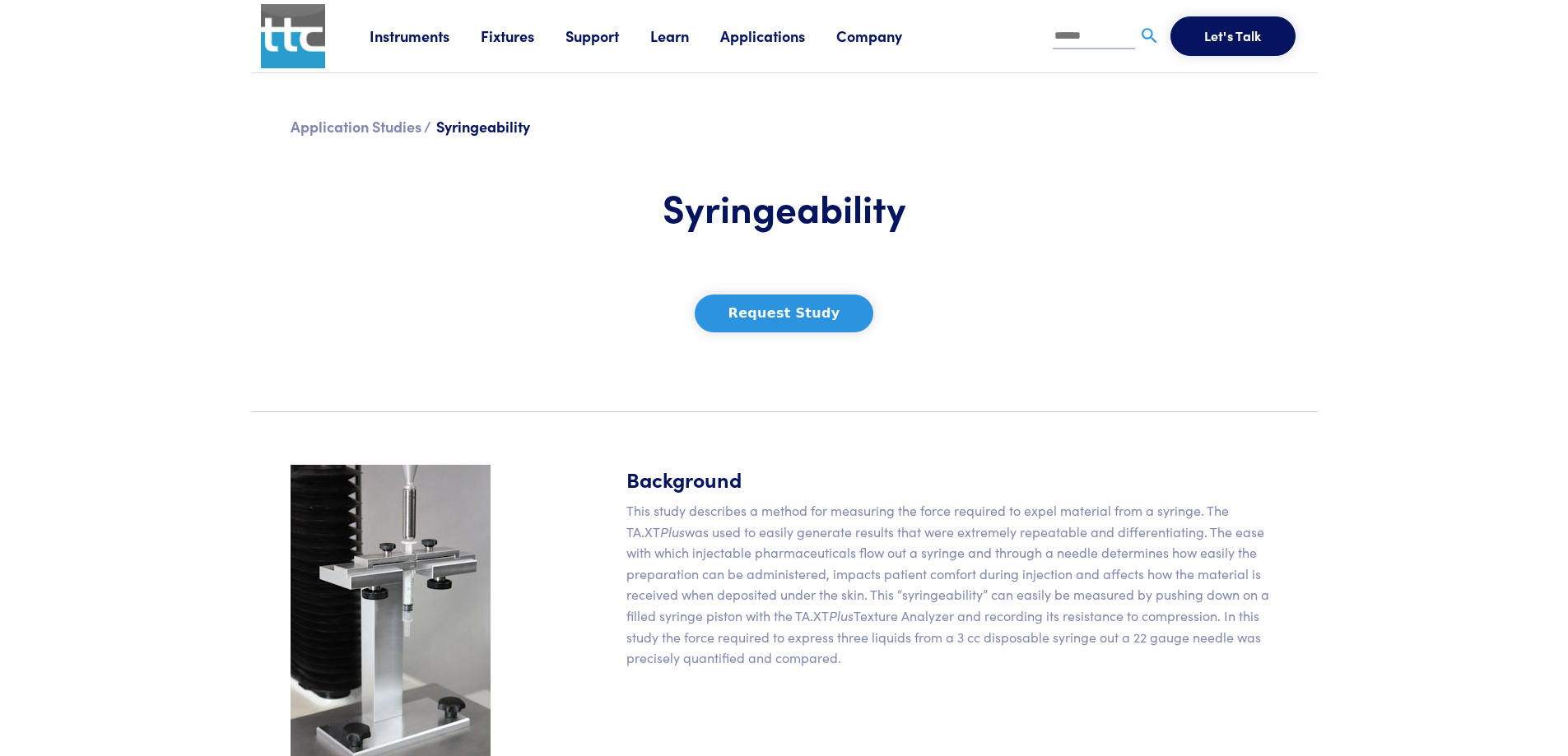
click at [396, 517] on img at bounding box center [390, 615] width 200 height 300
click at [393, 525] on img at bounding box center [390, 615] width 200 height 300
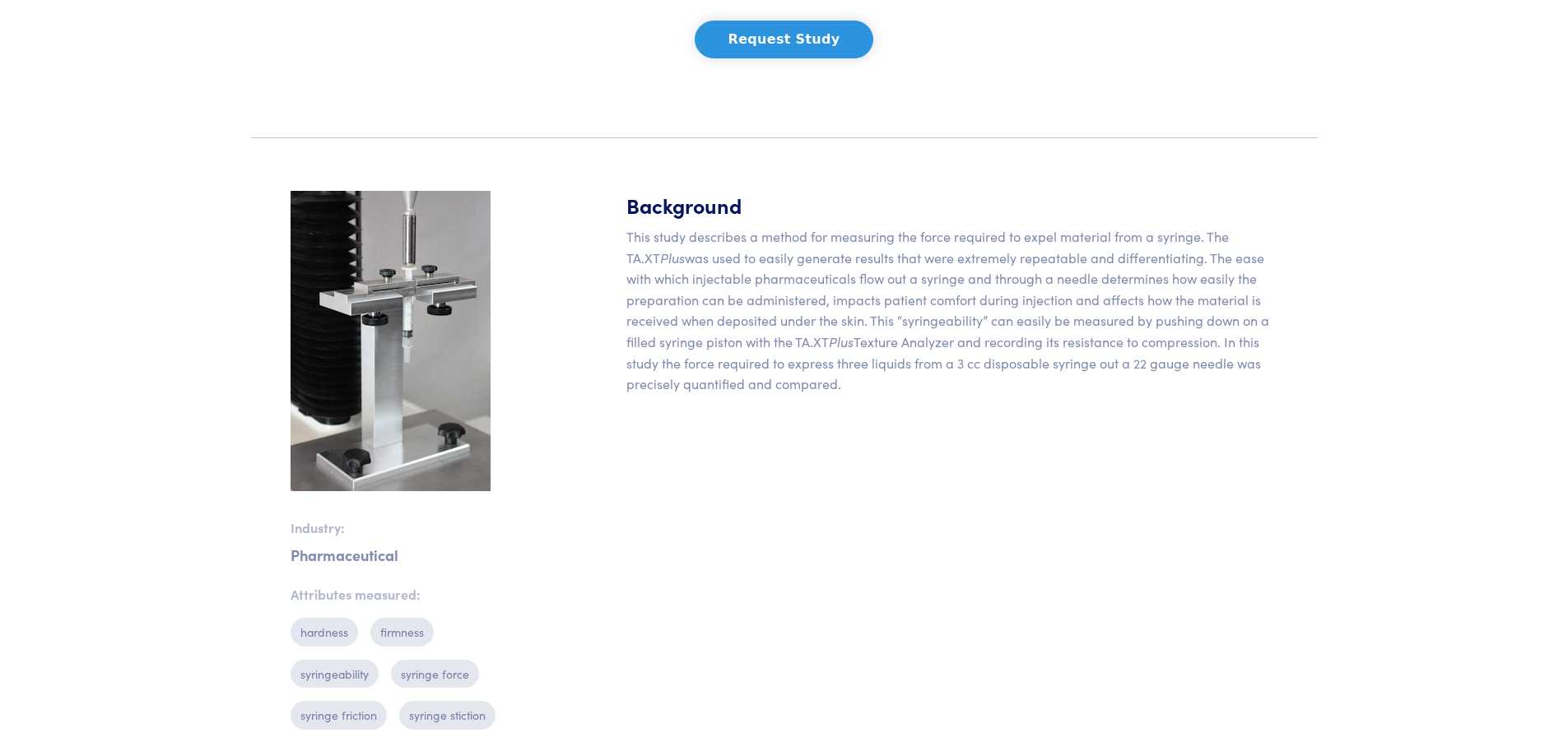
scroll to position [549, 0]
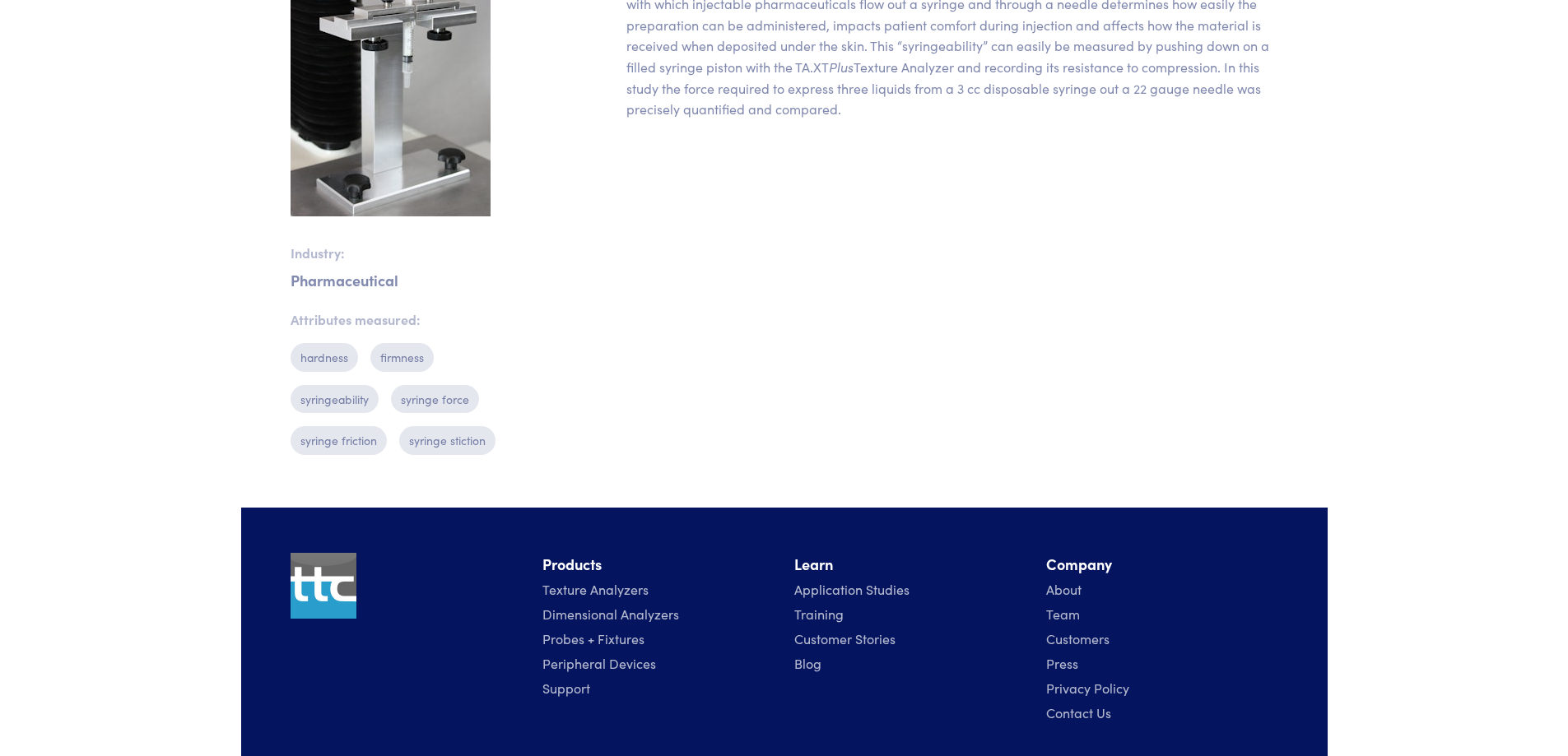
click at [439, 399] on p "syringe force" at bounding box center [435, 398] width 88 height 28
click at [445, 434] on p "syringe stiction" at bounding box center [447, 439] width 96 height 28
click at [351, 443] on p "syringe friction" at bounding box center [338, 439] width 96 height 28
click at [324, 411] on p "syringeability" at bounding box center [334, 398] width 88 height 28
click at [316, 369] on p "hardness" at bounding box center [324, 356] width 68 height 28
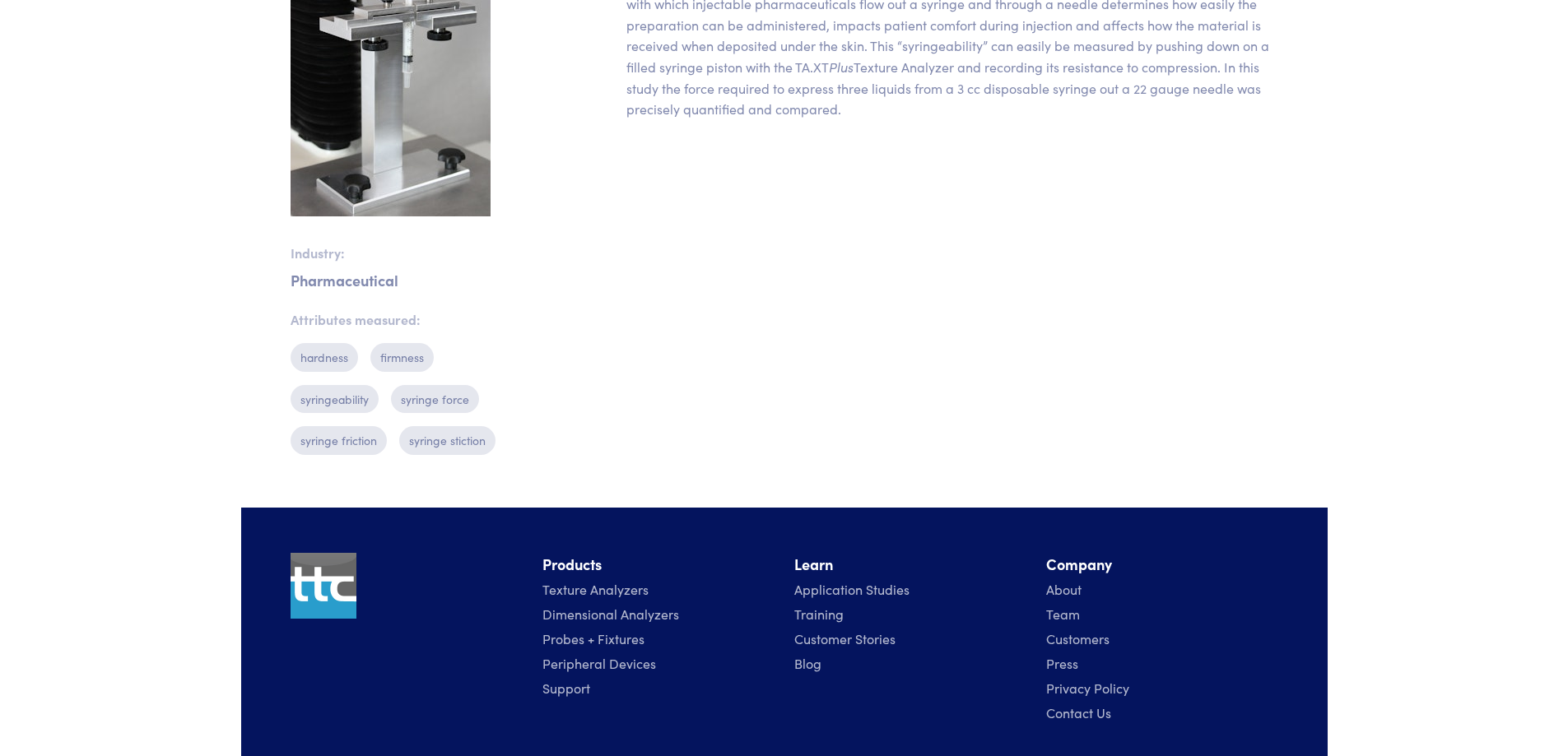
click at [323, 362] on p "hardness" at bounding box center [324, 356] width 68 height 28
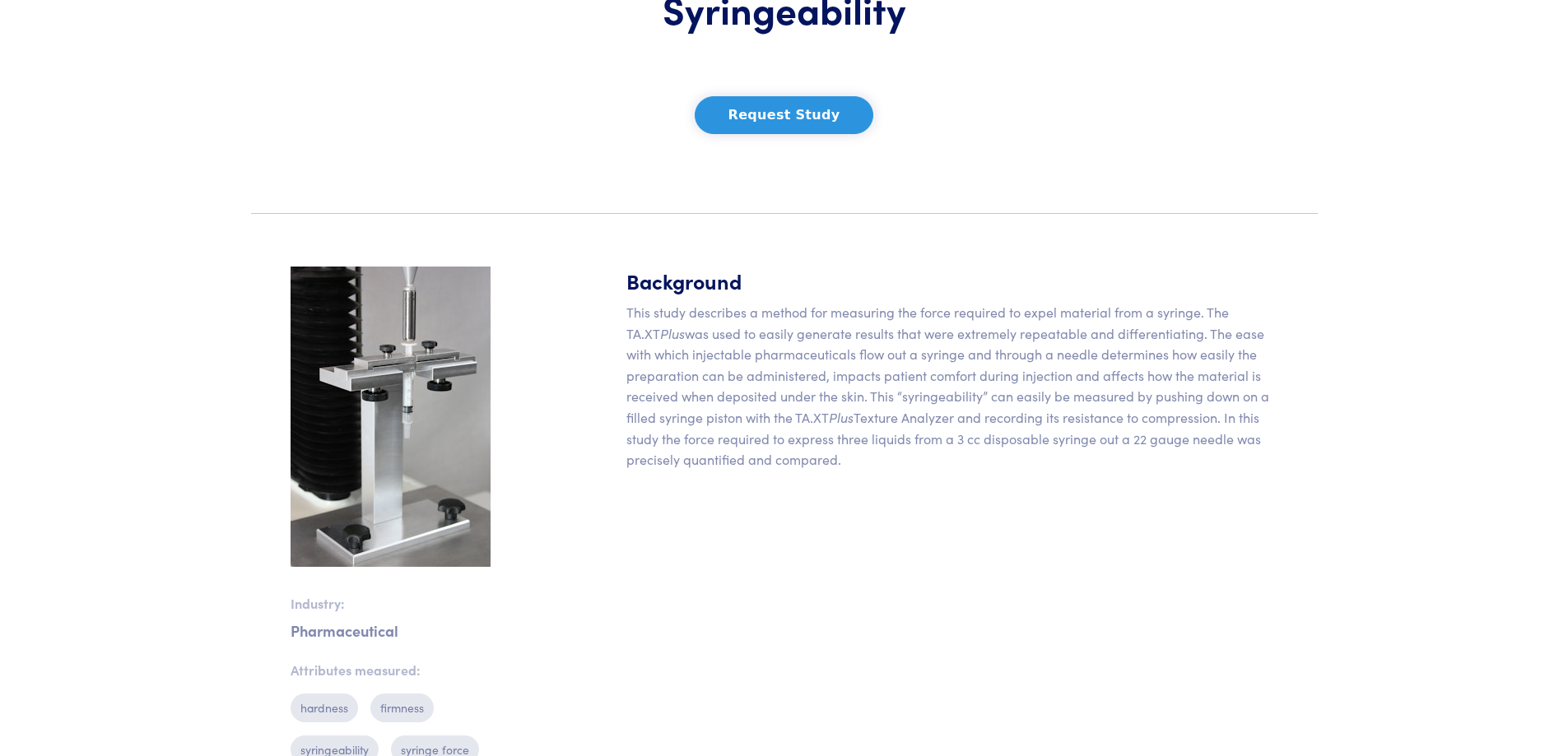
scroll to position [0, 0]
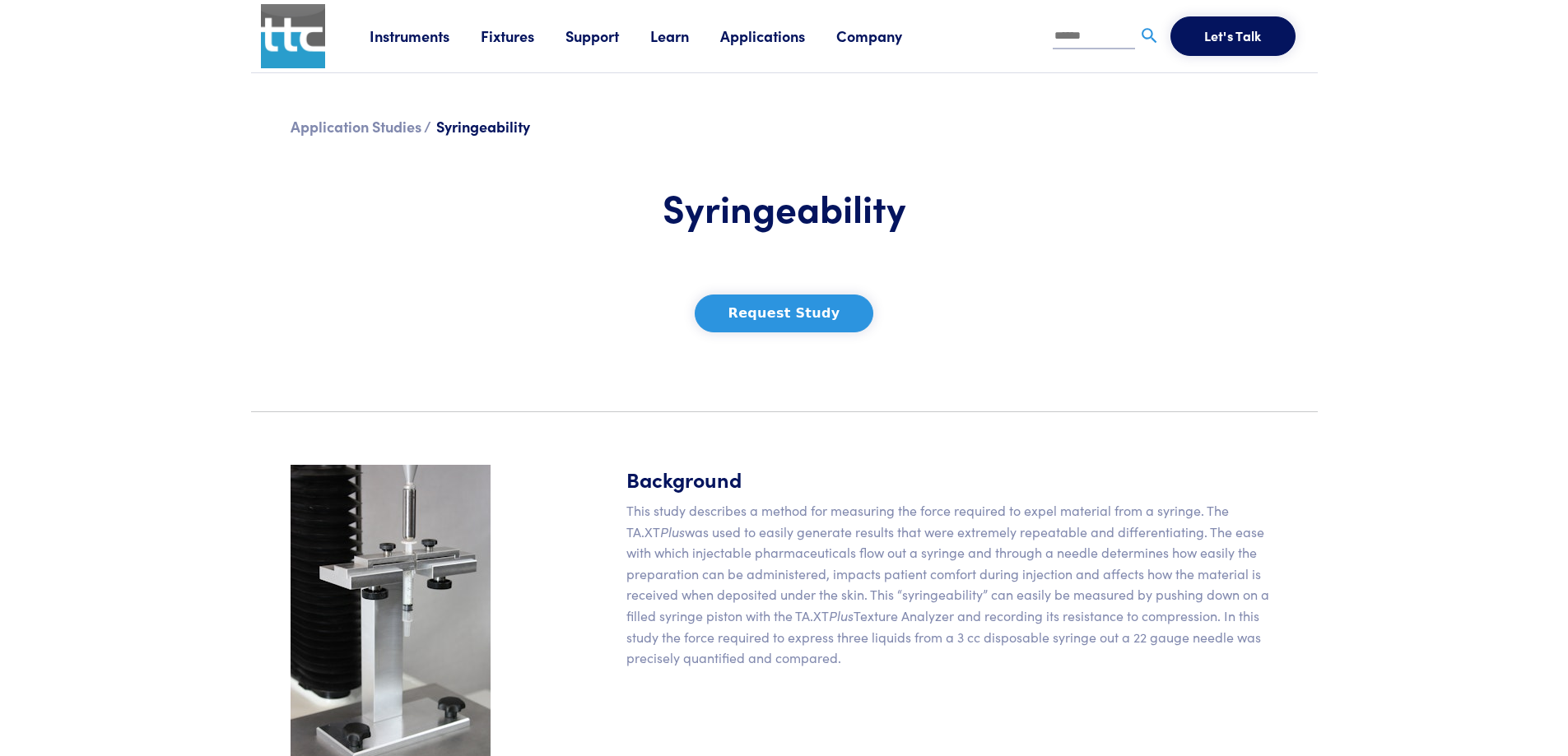
click at [678, 37] on link "Learn" at bounding box center [685, 36] width 70 height 21
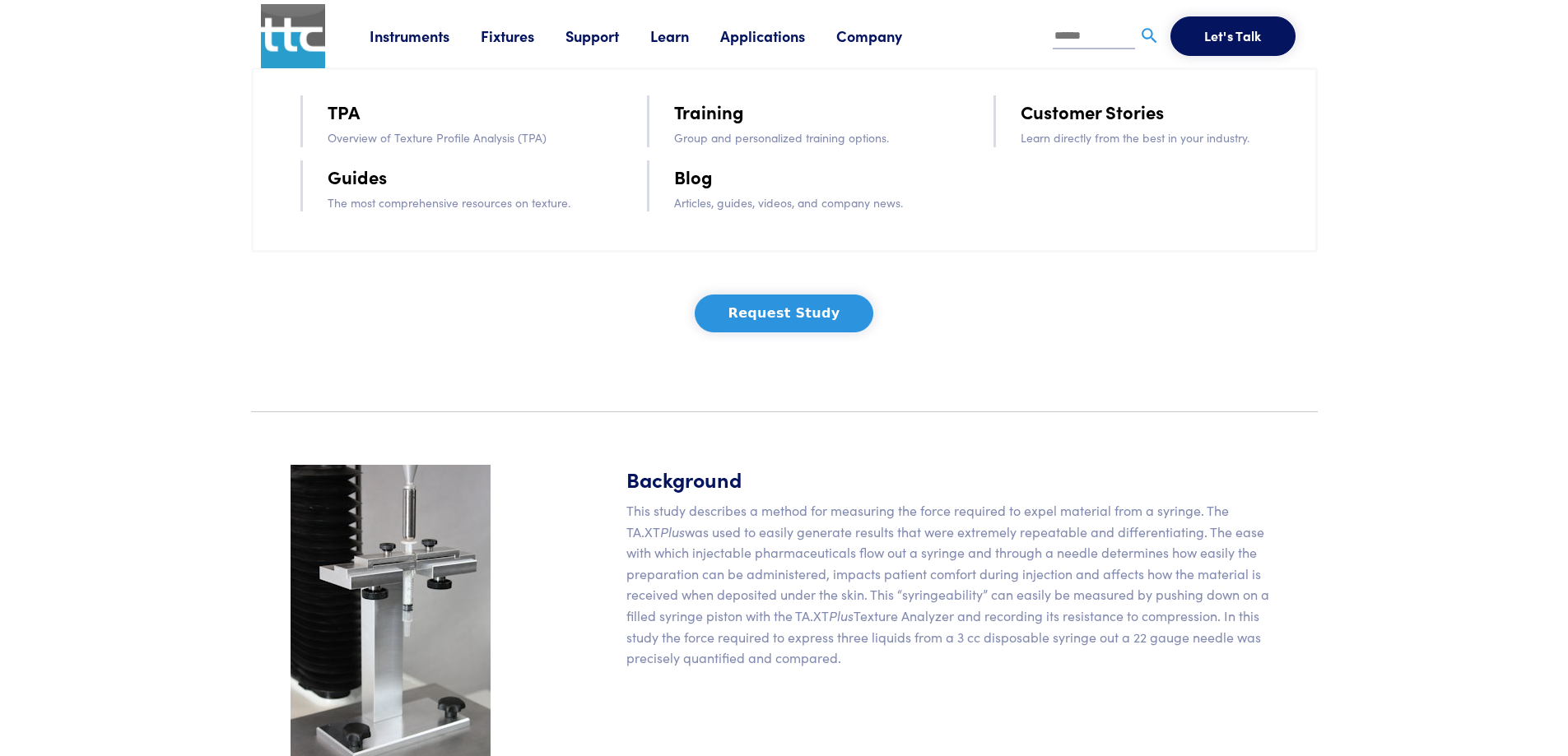
click at [702, 171] on link "Blog" at bounding box center [693, 177] width 38 height 29
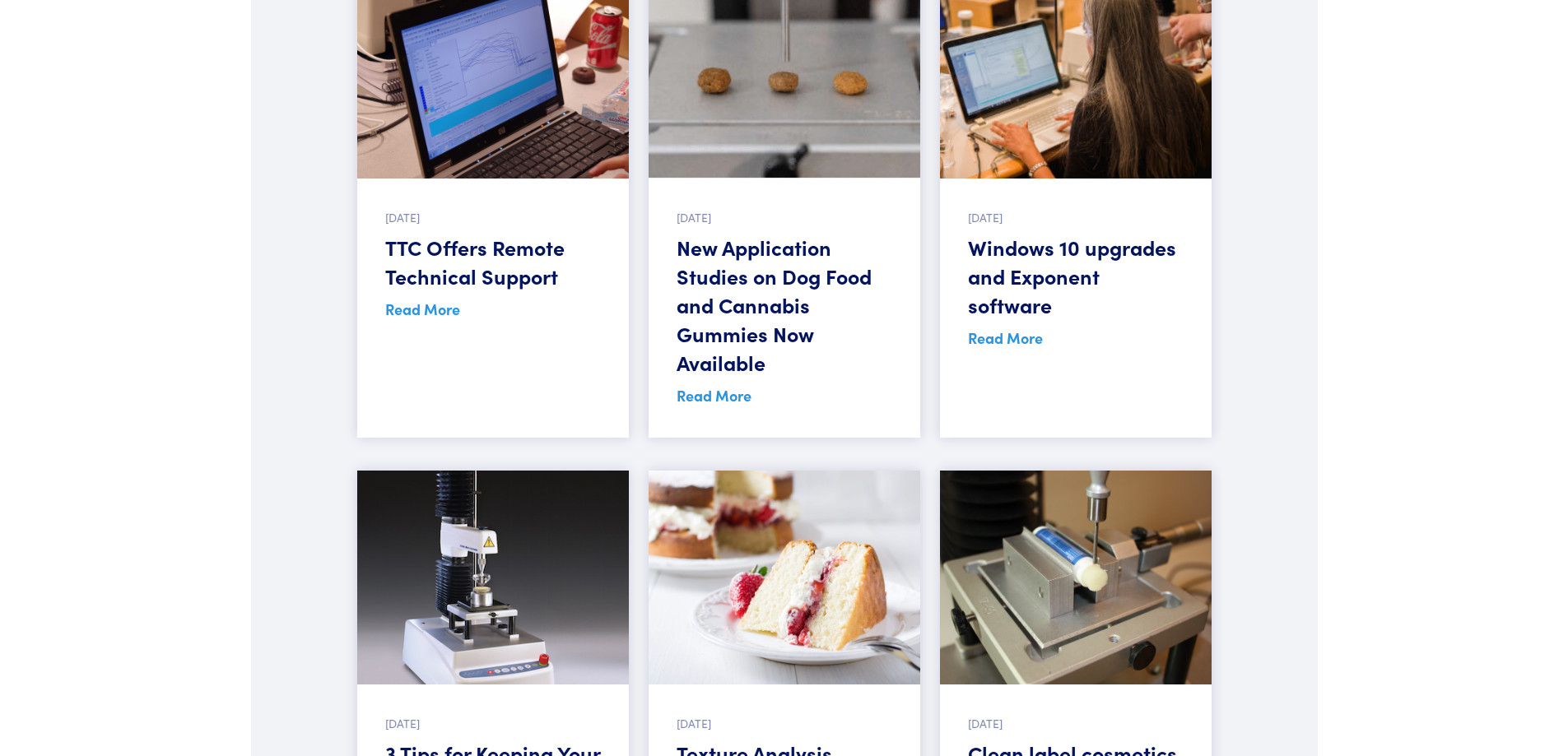
scroll to position [10695, 0]
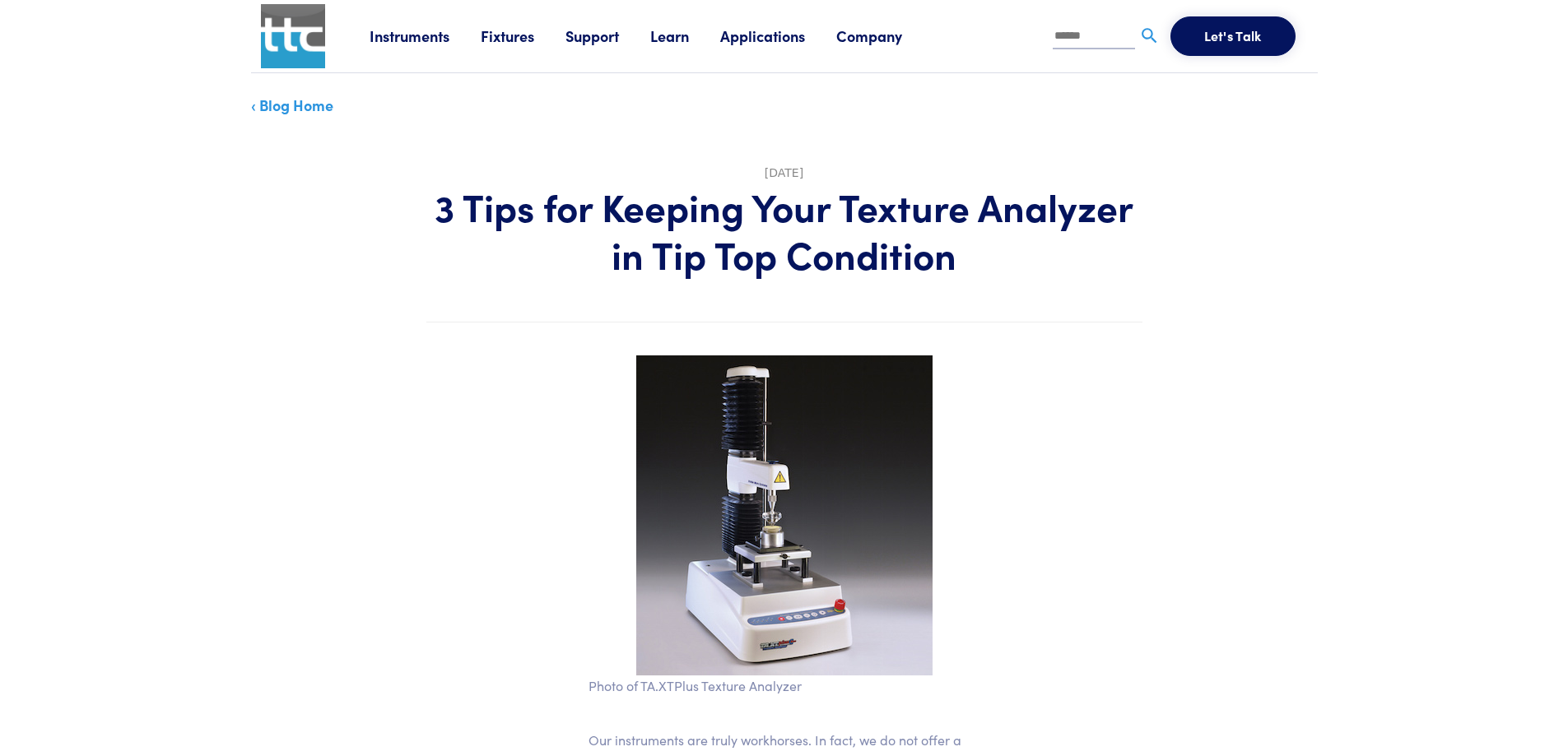
click at [271, 104] on link "‹ Blog Home" at bounding box center [292, 104] width 82 height 21
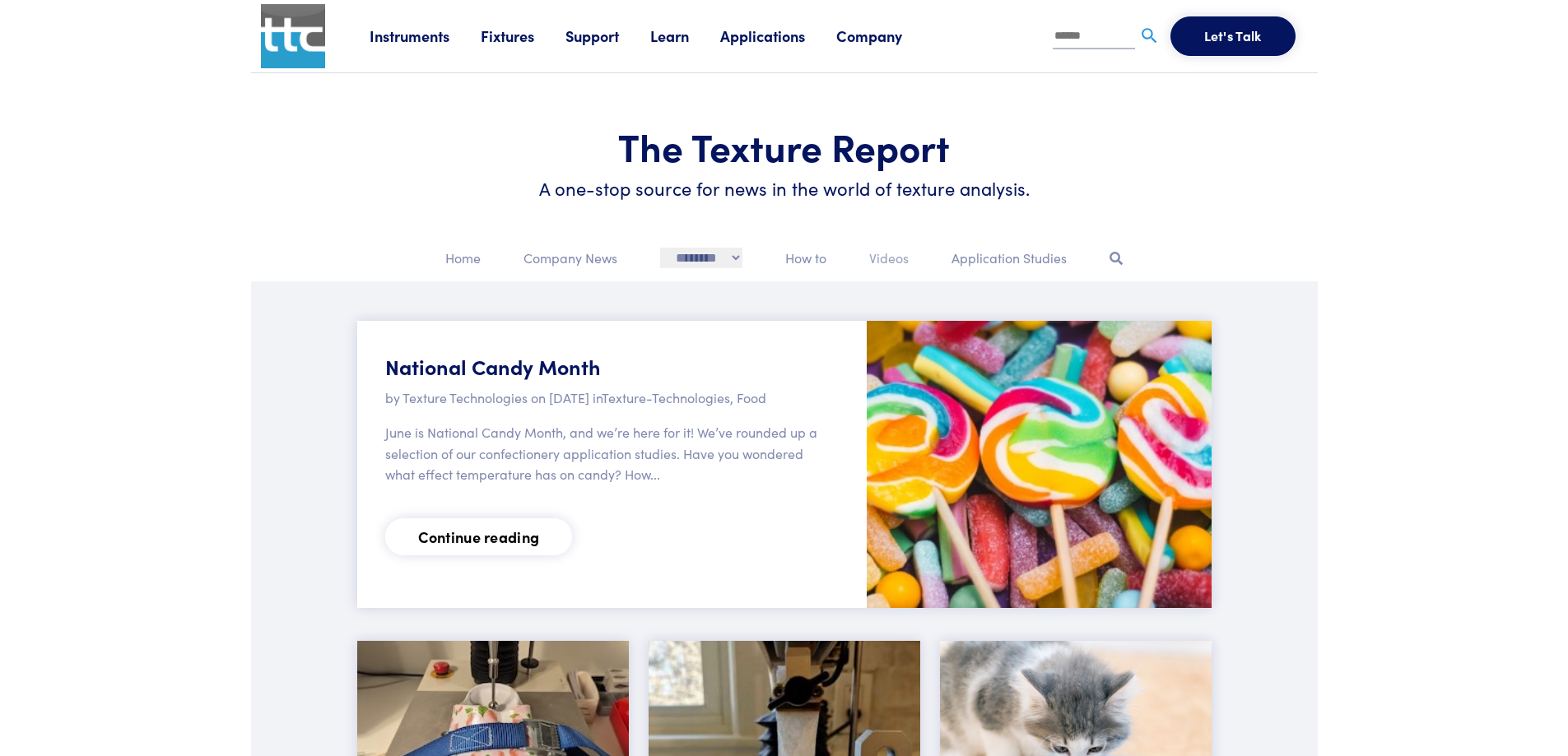
click at [883, 263] on p "Videos" at bounding box center [888, 258] width 39 height 21
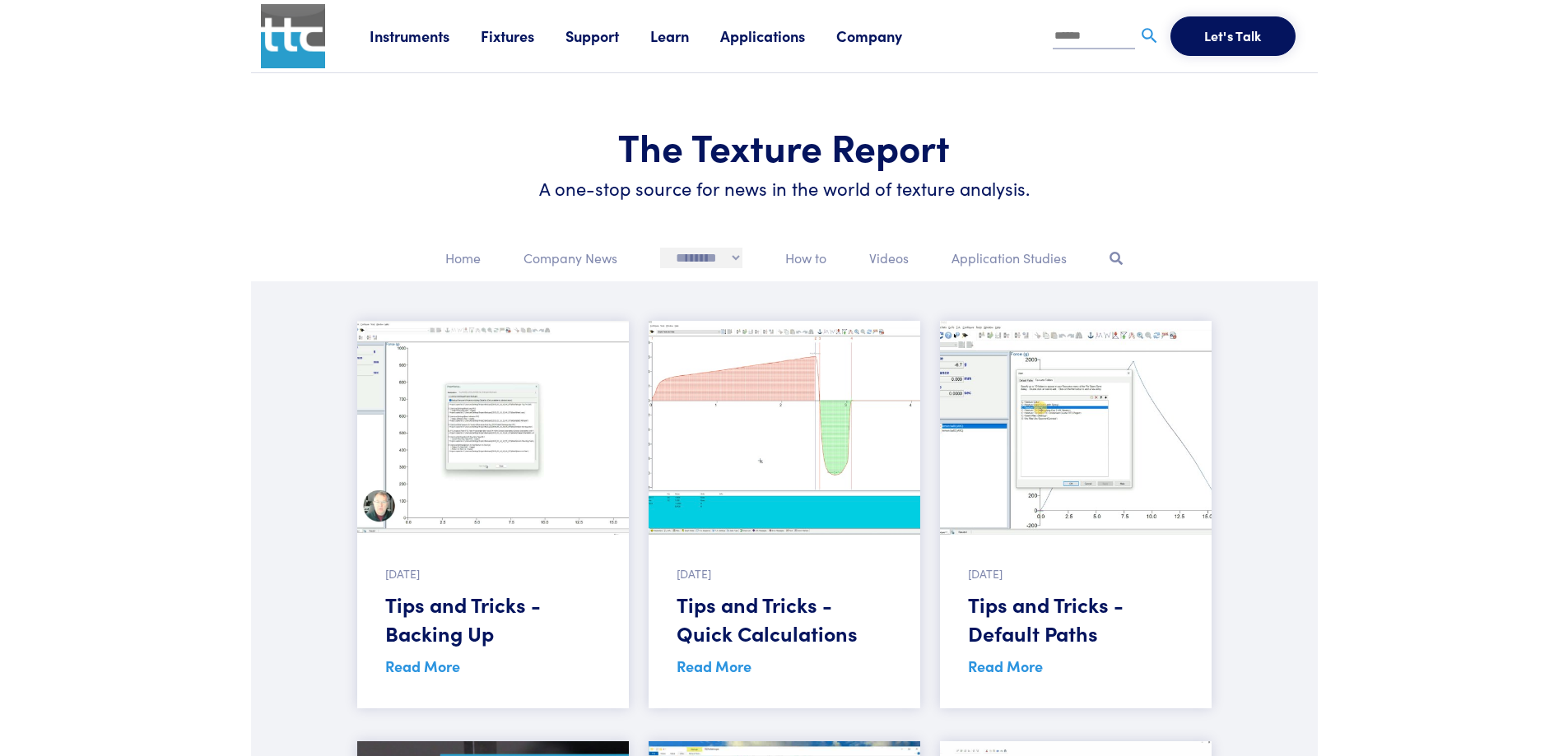
click at [733, 263] on select "**********" at bounding box center [701, 257] width 82 height 21
select select "**********"
click at [660, 247] on select "**********" at bounding box center [701, 257] width 82 height 21
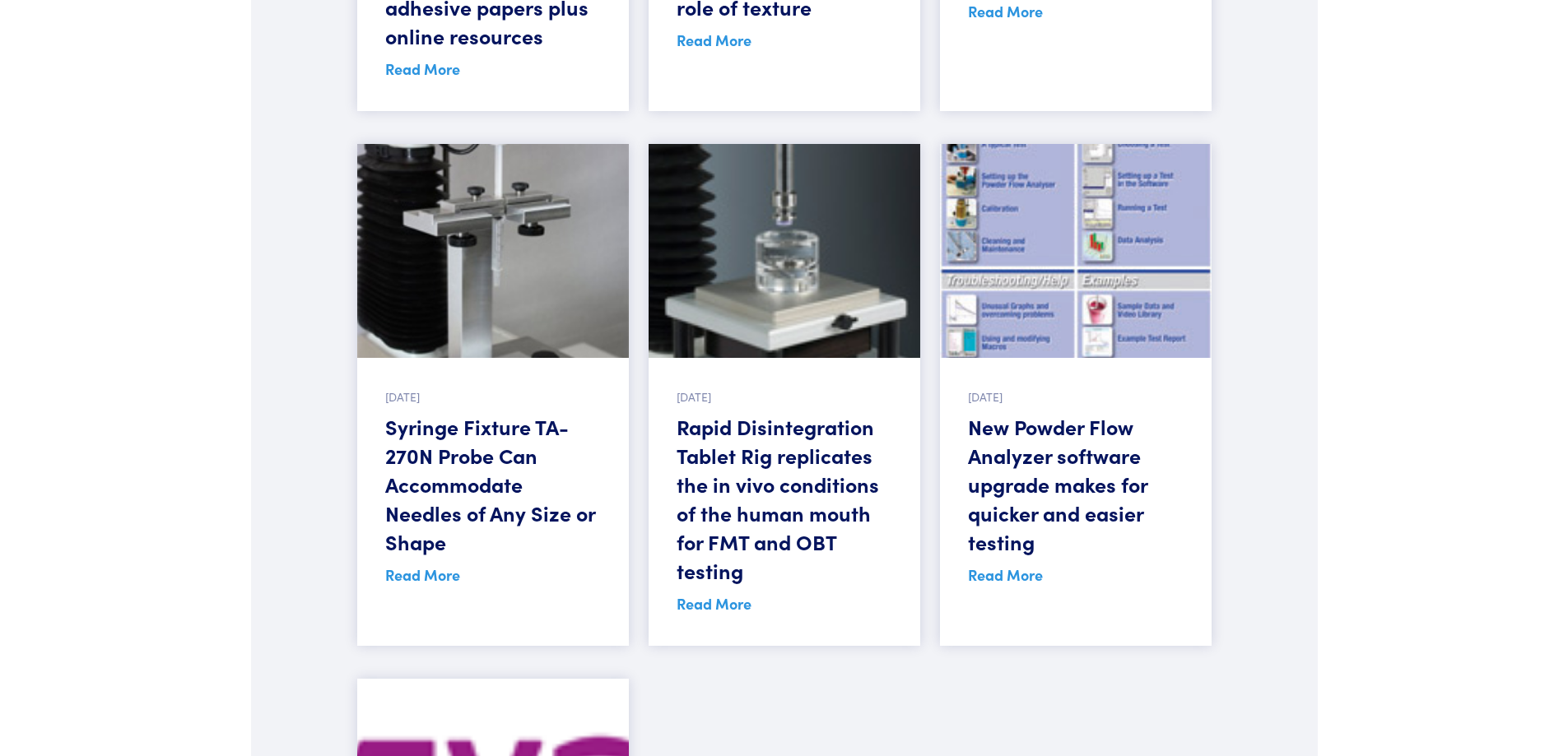
scroll to position [5210, 0]
click at [426, 563] on link "Read More" at bounding box center [422, 573] width 75 height 21
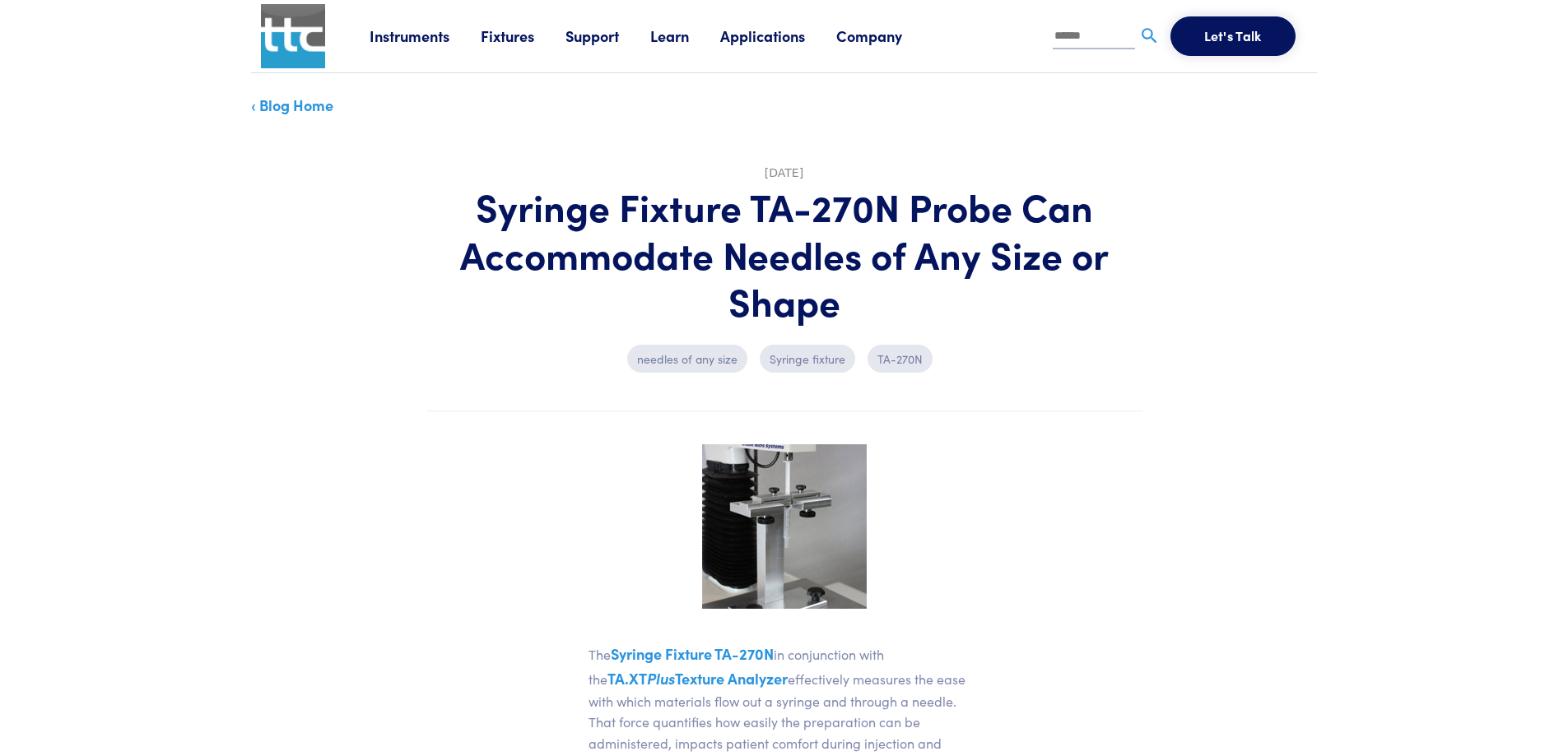
click at [791, 486] on img at bounding box center [784, 527] width 164 height 164
click at [811, 501] on img at bounding box center [784, 527] width 164 height 164
click at [810, 477] on img at bounding box center [784, 527] width 164 height 164
click at [827, 362] on p "Syringe fixture" at bounding box center [807, 358] width 96 height 28
click at [813, 362] on p "Syringe fixture" at bounding box center [807, 358] width 96 height 28
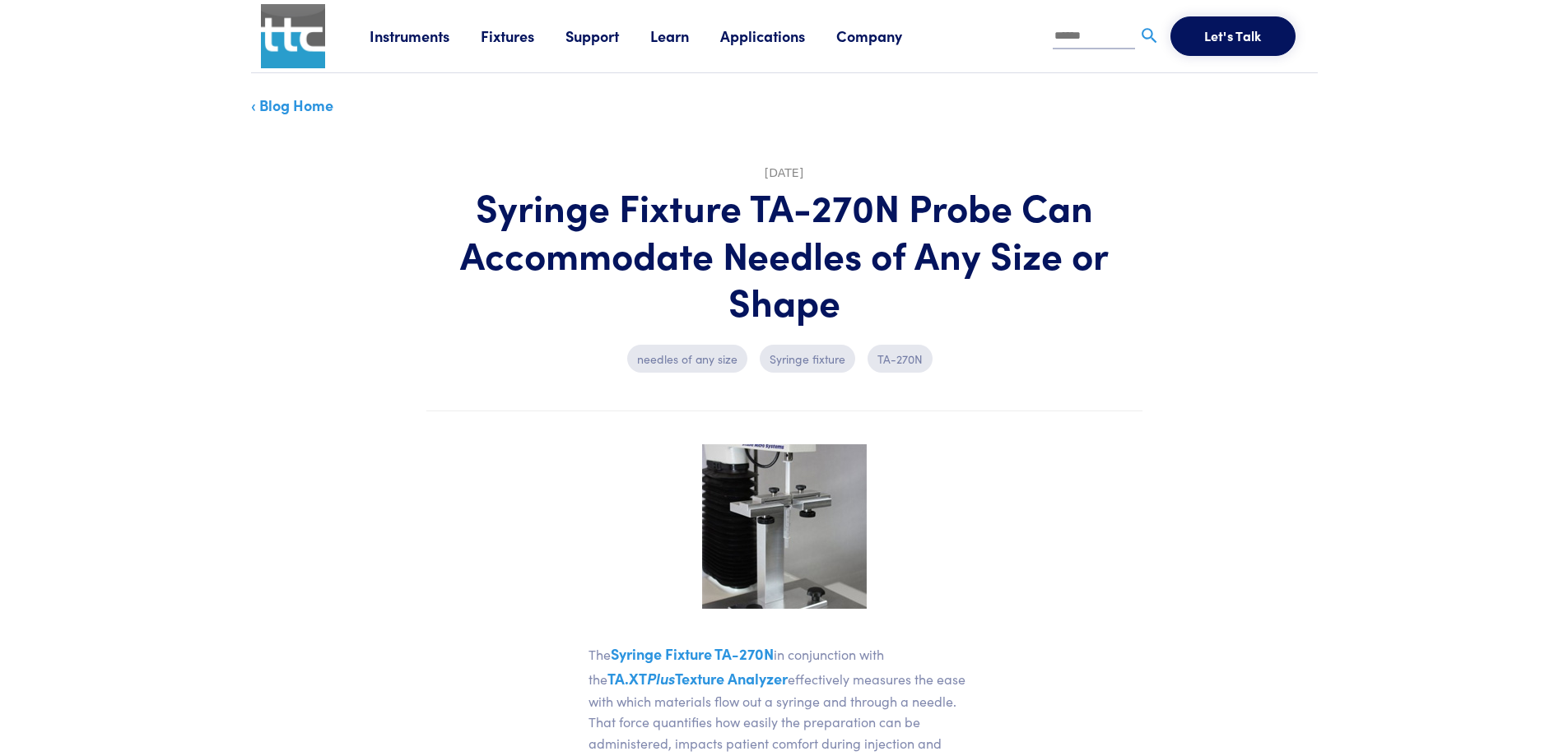
click at [901, 361] on p "TA-270N" at bounding box center [899, 358] width 65 height 28
click at [679, 361] on p "needles of any size" at bounding box center [687, 358] width 121 height 28
click at [705, 361] on p "needles of any size" at bounding box center [687, 358] width 121 height 28
drag, startPoint x: 570, startPoint y: 674, endPoint x: 772, endPoint y: 684, distance: 202.2
click at [772, 684] on article "[DATE] Syringe Fixture TA-270N Probe Can Accommodate Needles of Any Size or Sha…" at bounding box center [784, 556] width 1066 height 852
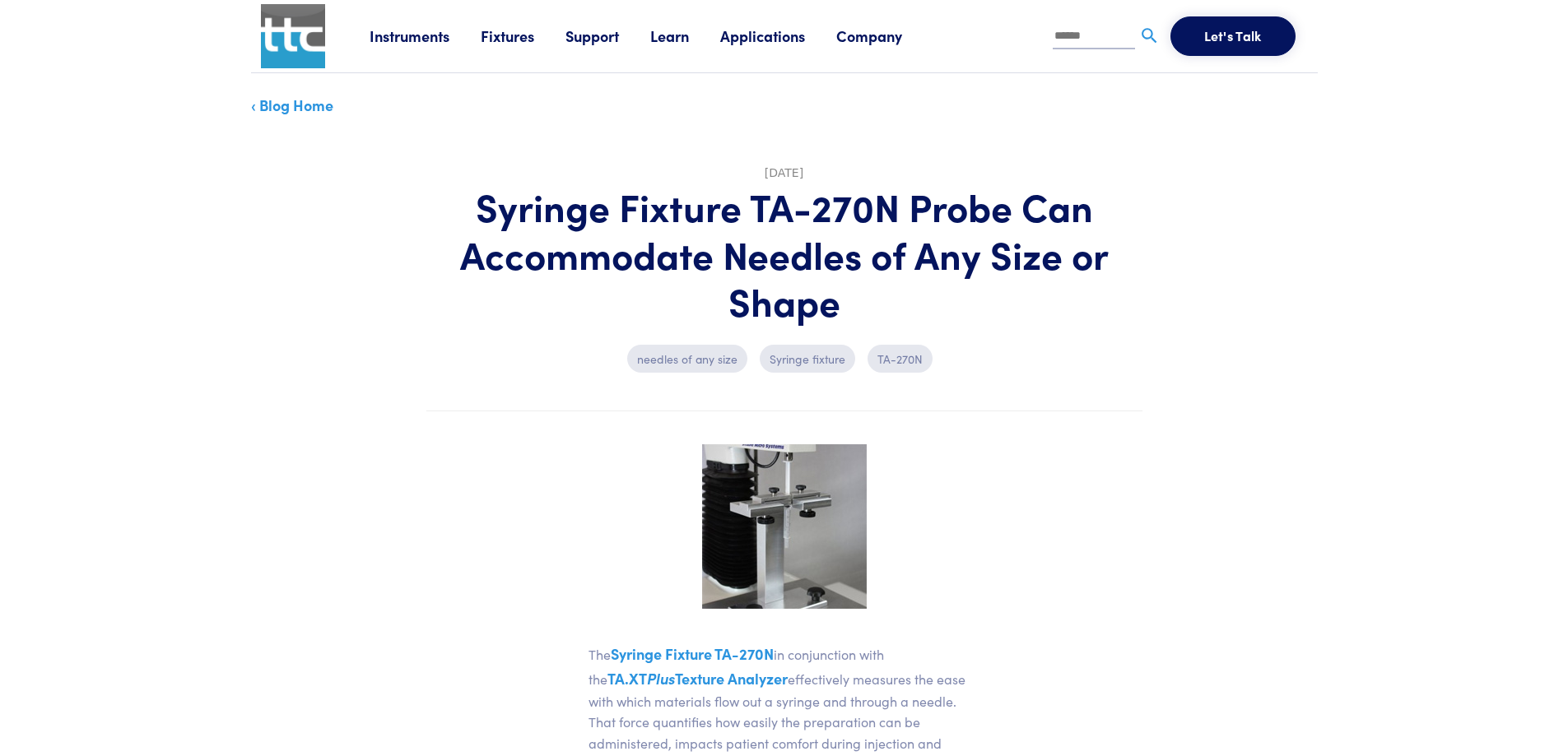
copy link "TA.XT Plus Texture Analyzer"
